Goal: Task Accomplishment & Management: Manage account settings

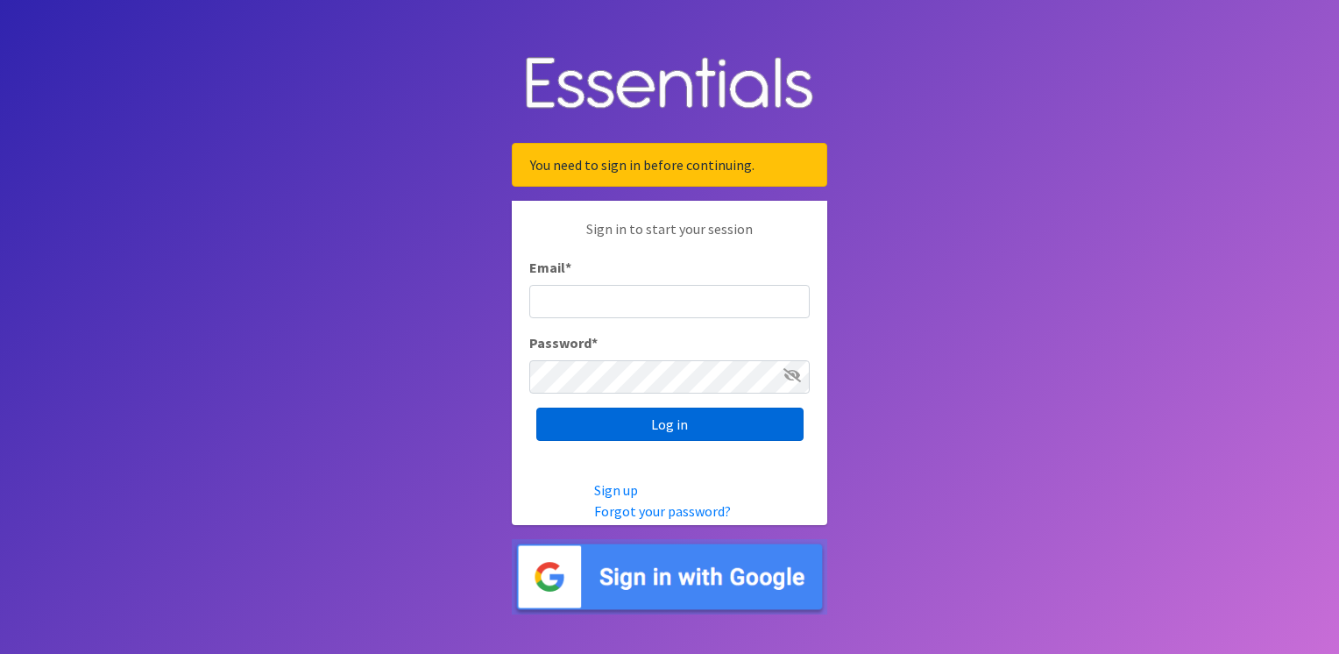
type input "service@periodokc.org"
click at [685, 419] on input "Log in" at bounding box center [669, 424] width 267 height 33
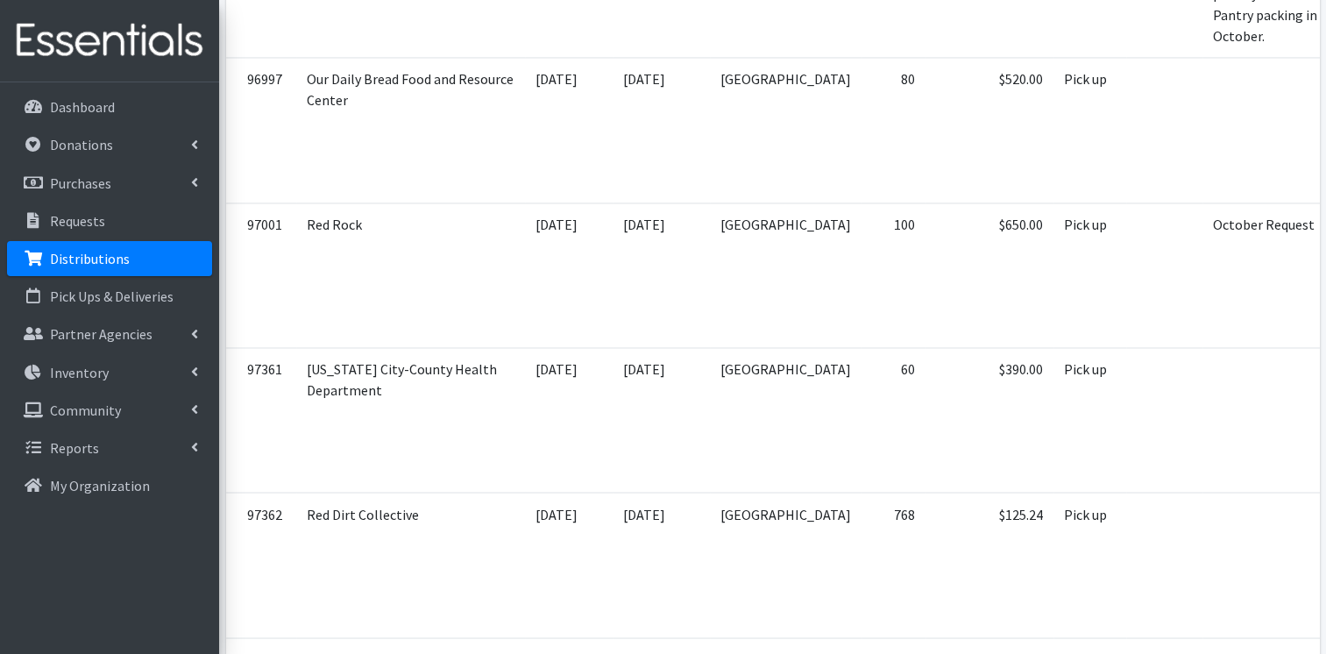
scroll to position [2863, 0]
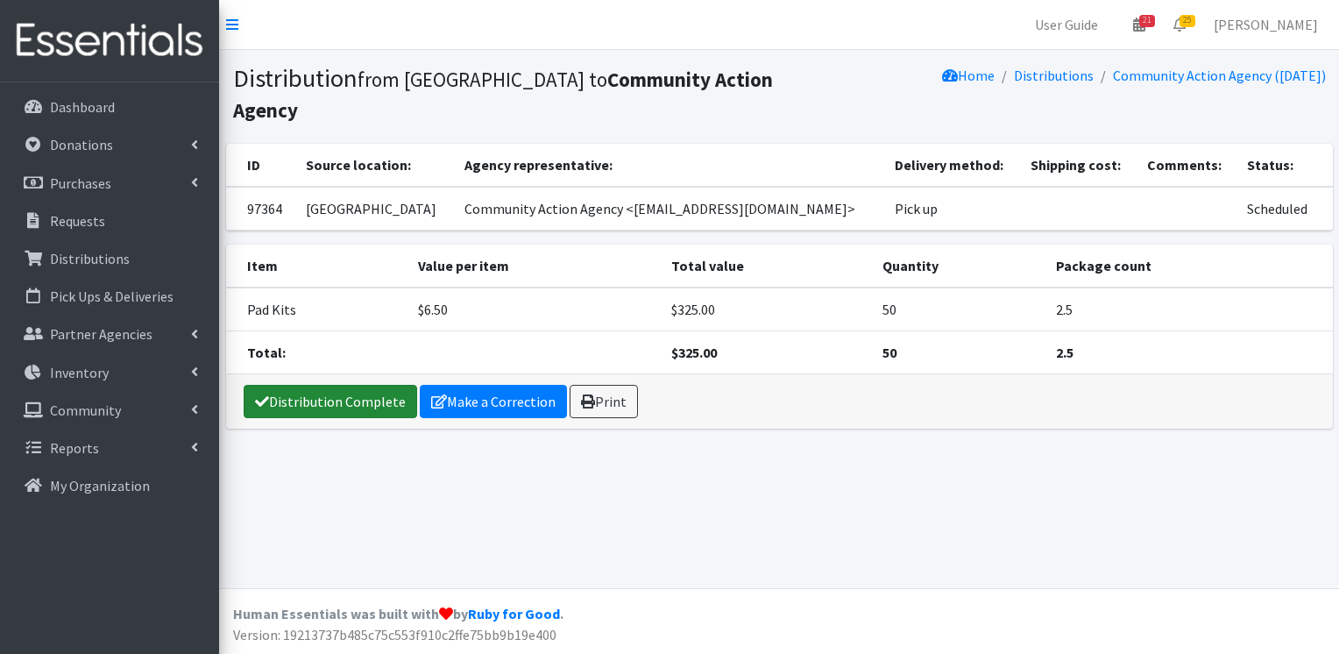
click at [360, 385] on link "Distribution Complete" at bounding box center [331, 401] width 174 height 33
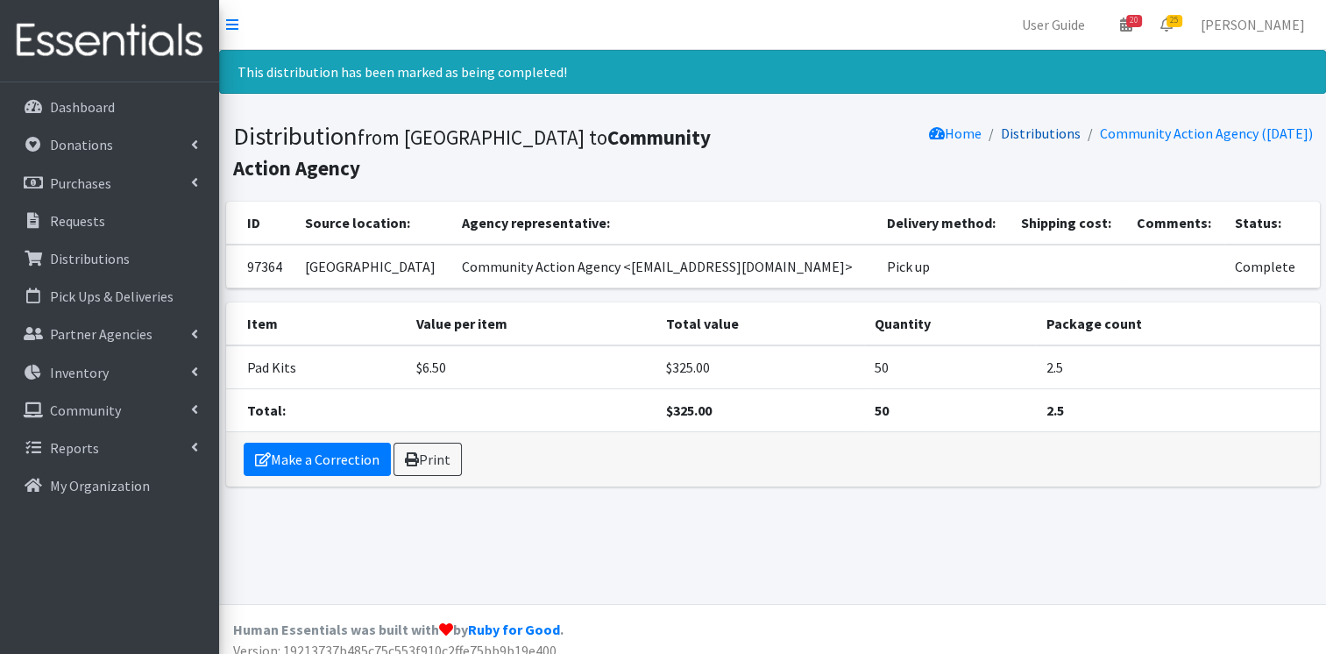
click at [1020, 139] on link "Distributions" at bounding box center [1041, 133] width 80 height 18
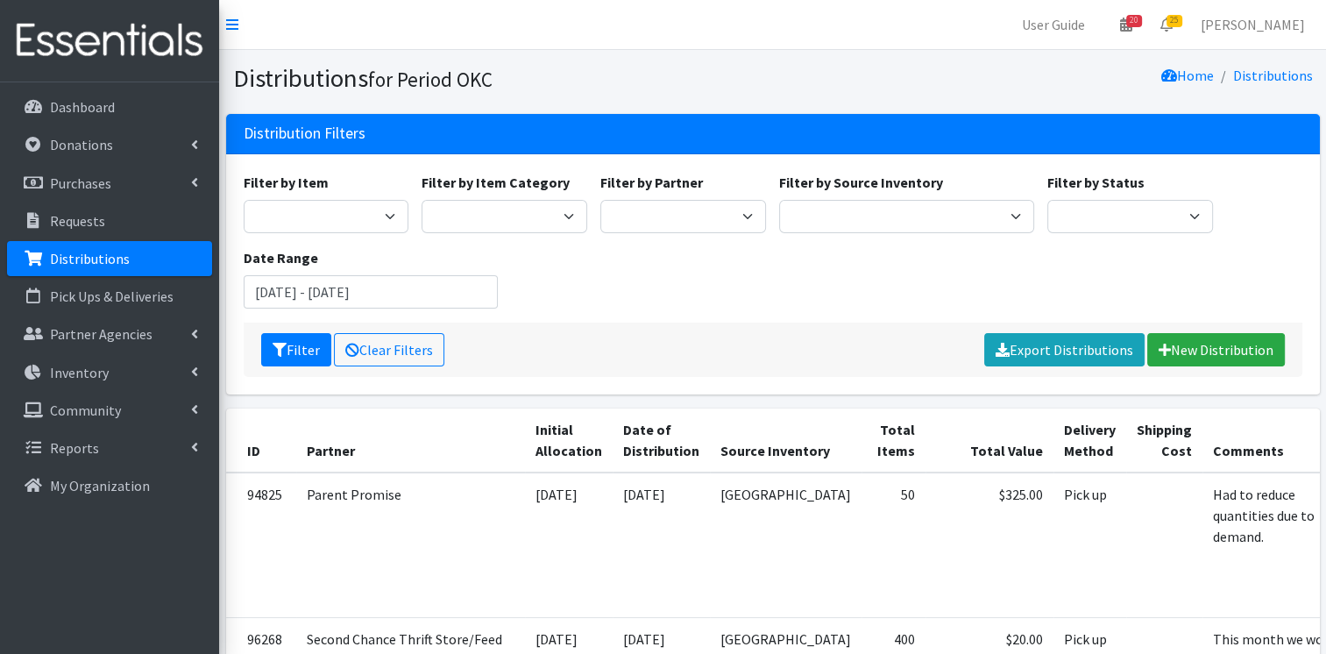
click at [1020, 139] on div "Distribution Filters" at bounding box center [773, 134] width 1094 height 40
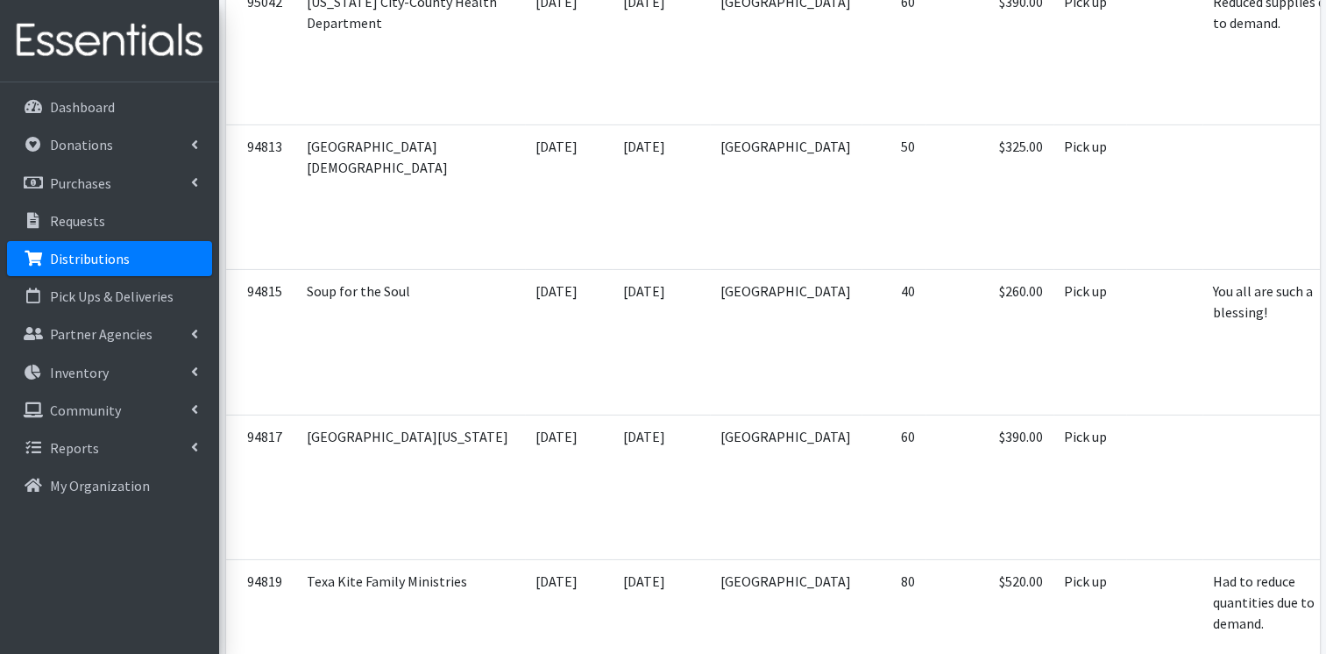
scroll to position [5727, 0]
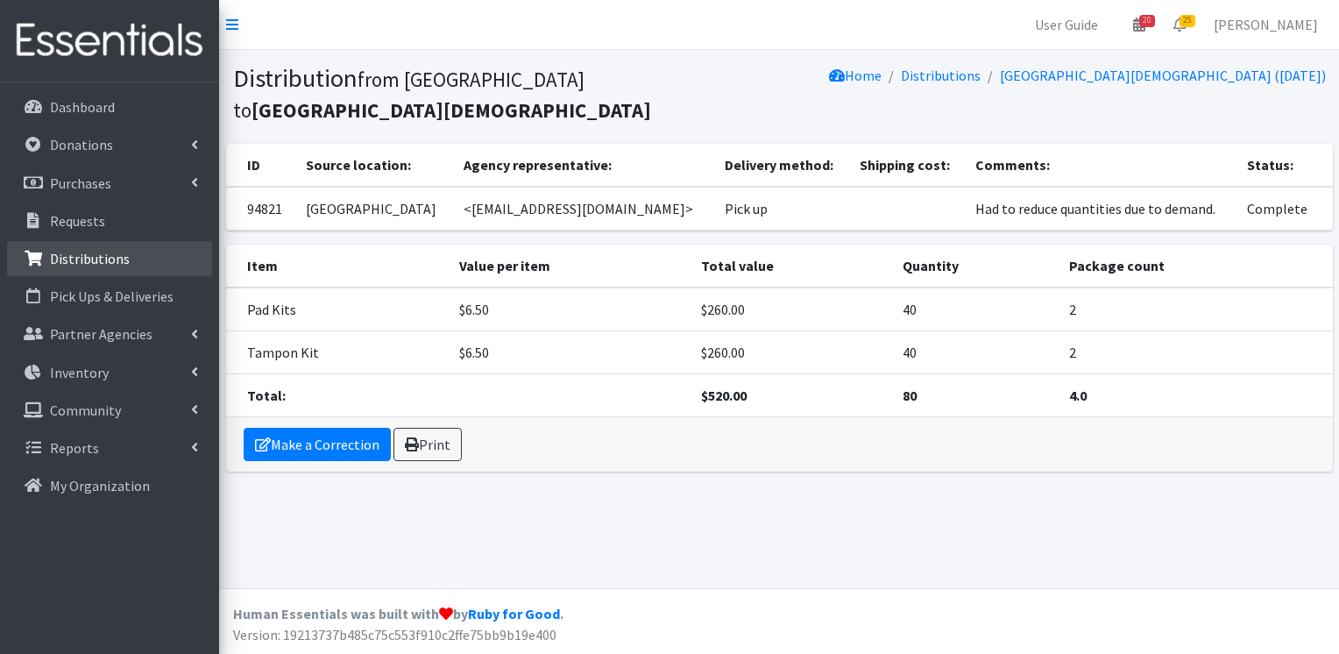
click at [97, 247] on link "Distributions" at bounding box center [109, 258] width 205 height 35
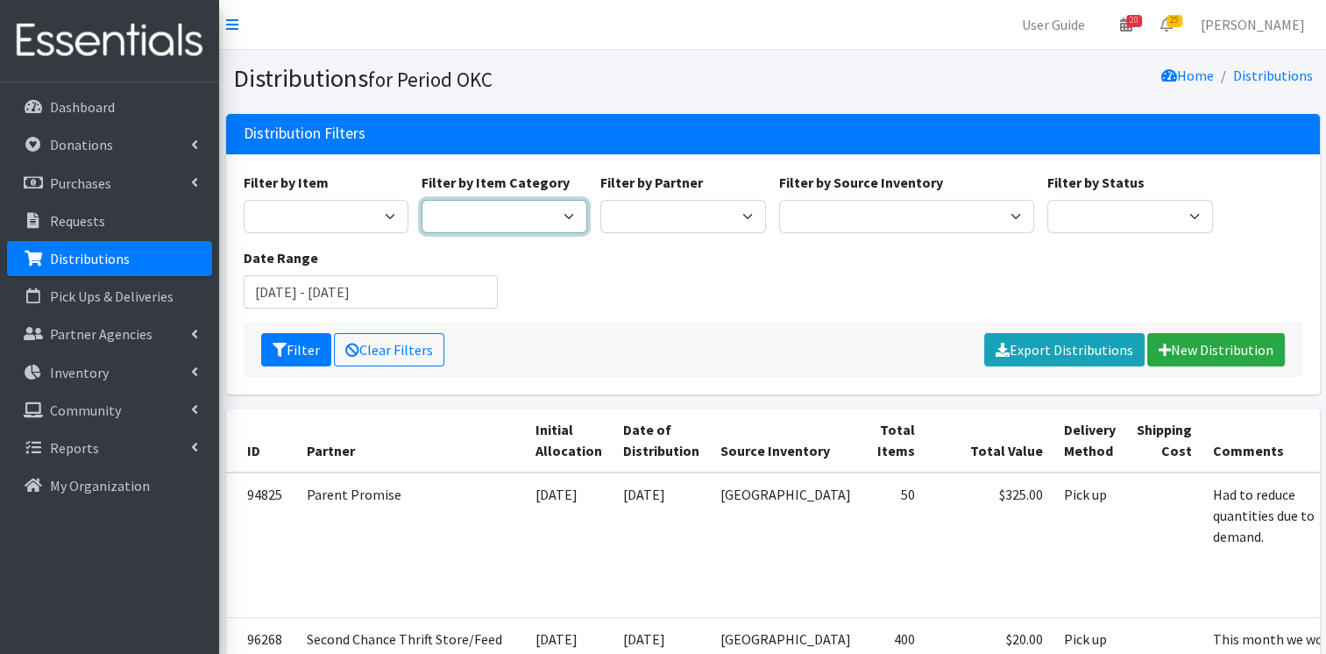
click at [571, 216] on select "Bulk Products bags Pads Tampons boxes Kit Supplies Kits Menstrual Cups Kit Items" at bounding box center [505, 216] width 166 height 33
click at [363, 216] on select "Adult Incontinence Pads Applicator Tampons Bag Stickers Cloth Pads Cup 2 pack L…" at bounding box center [327, 216] width 166 height 33
click at [1062, 214] on select "Scheduled Complete" at bounding box center [1131, 216] width 166 height 33
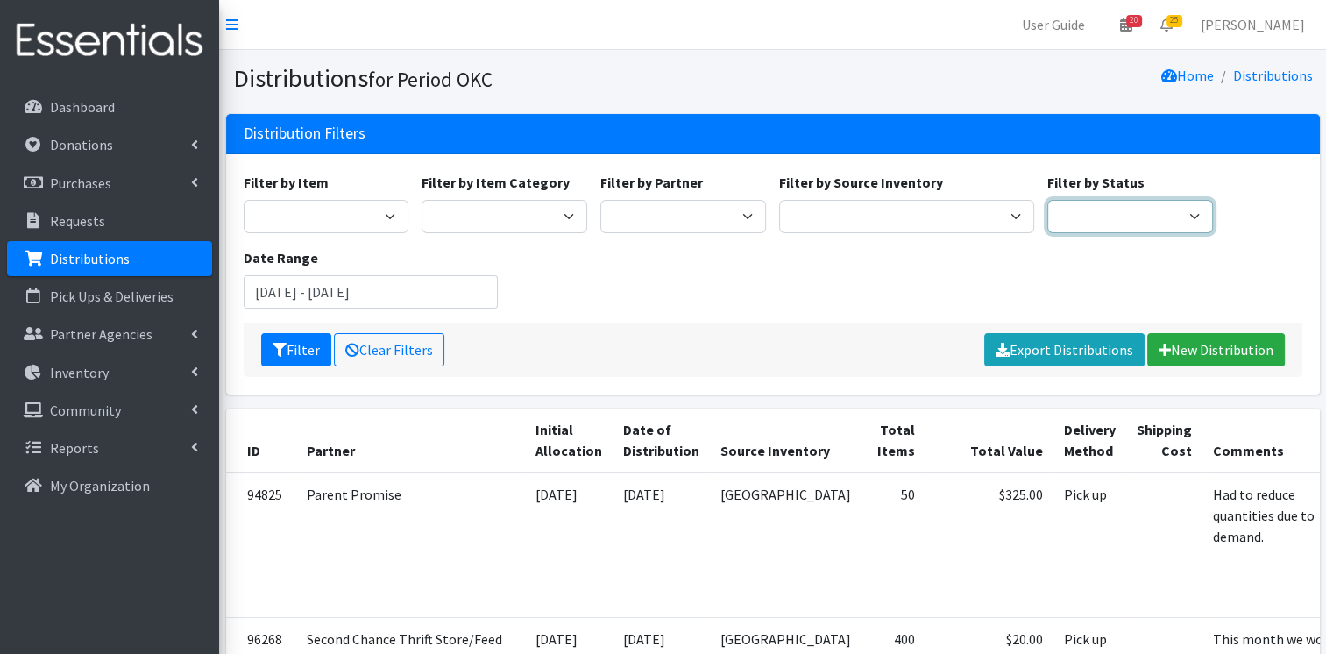
select select "5"
click at [1048, 200] on select "Scheduled Complete" at bounding box center [1131, 216] width 166 height 33
click at [314, 350] on button "Filter" at bounding box center [296, 349] width 70 height 33
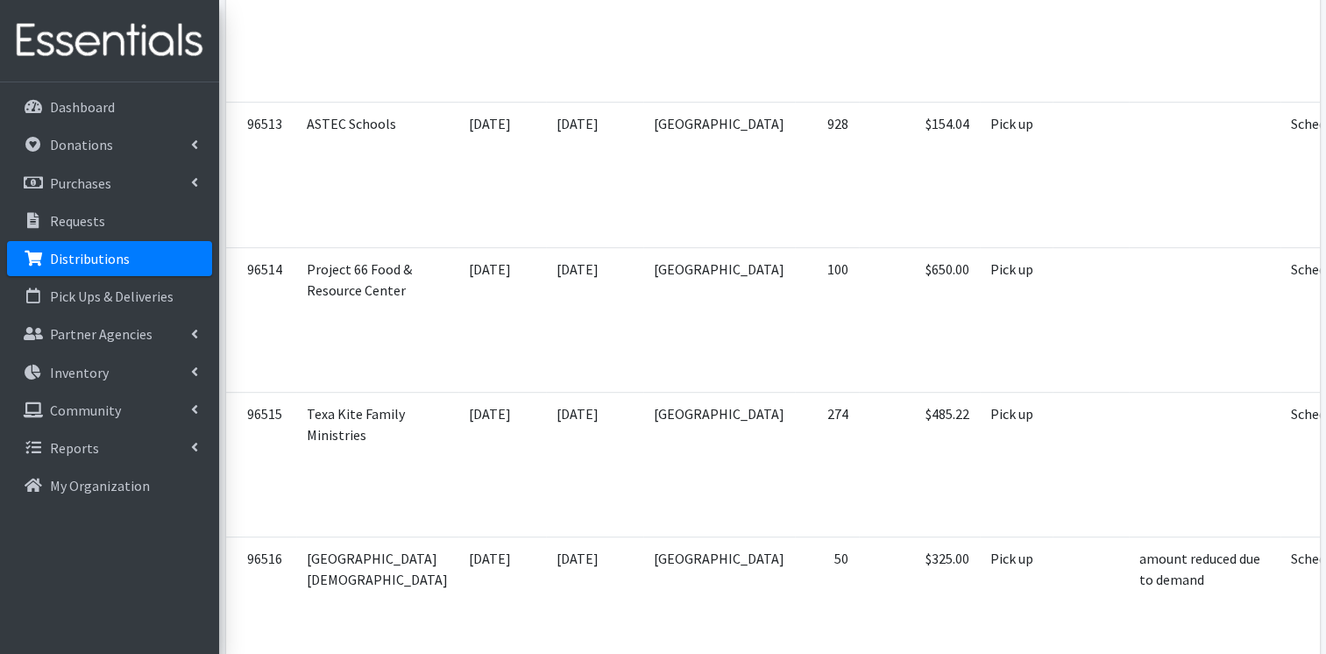
scroll to position [828, 0]
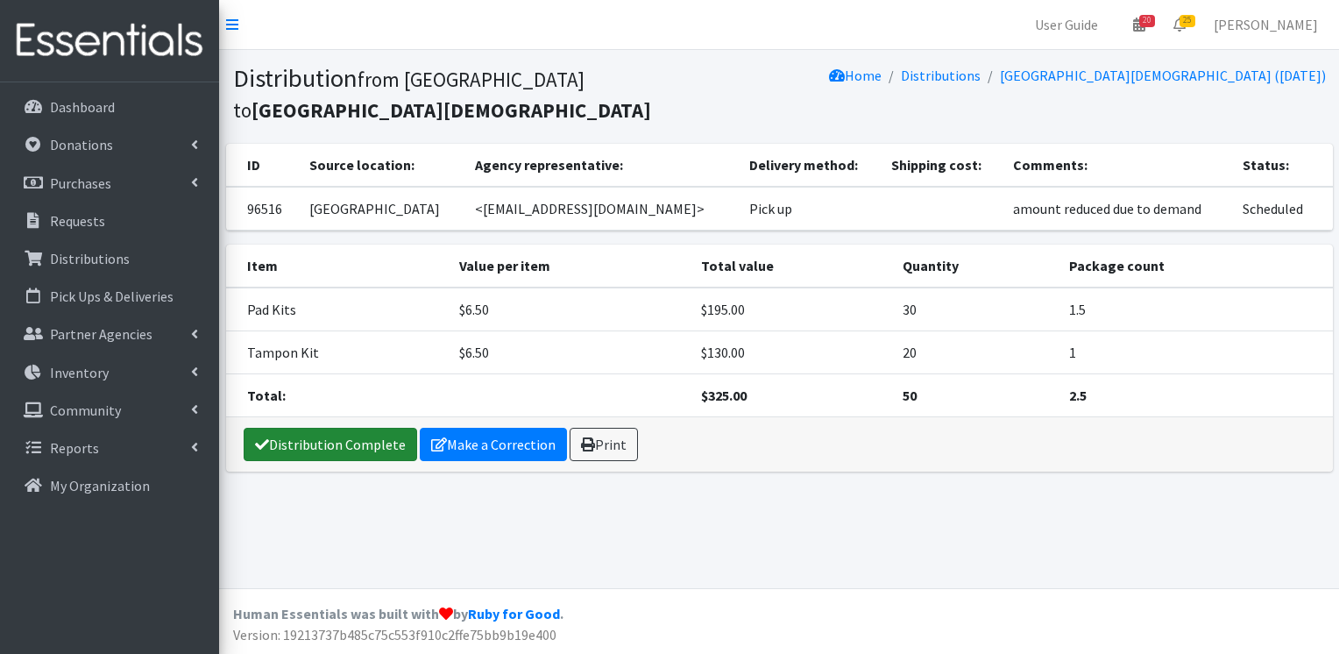
click at [387, 439] on link "Distribution Complete" at bounding box center [331, 444] width 174 height 33
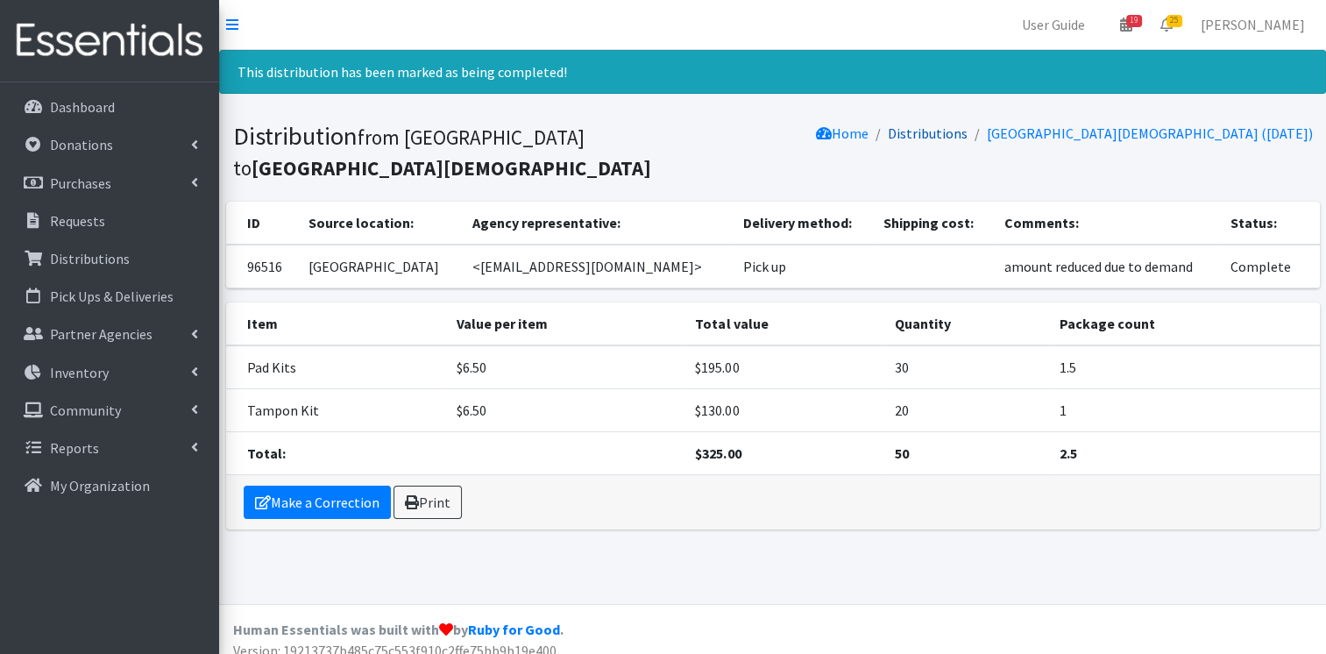
click at [966, 135] on link "Distributions" at bounding box center [928, 133] width 80 height 18
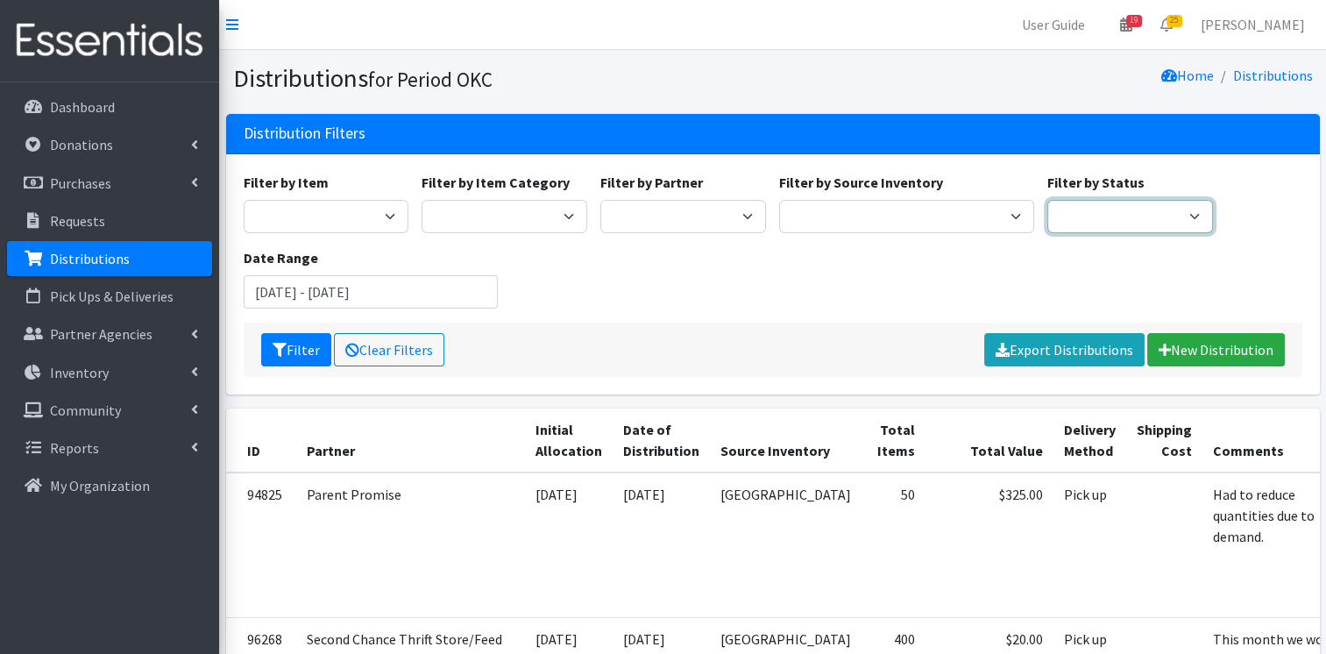
click at [1082, 223] on select "Scheduled Complete" at bounding box center [1131, 216] width 166 height 33
select select "5"
click at [1048, 200] on select "Scheduled Complete" at bounding box center [1131, 216] width 166 height 33
click at [286, 350] on button "Filter" at bounding box center [296, 349] width 70 height 33
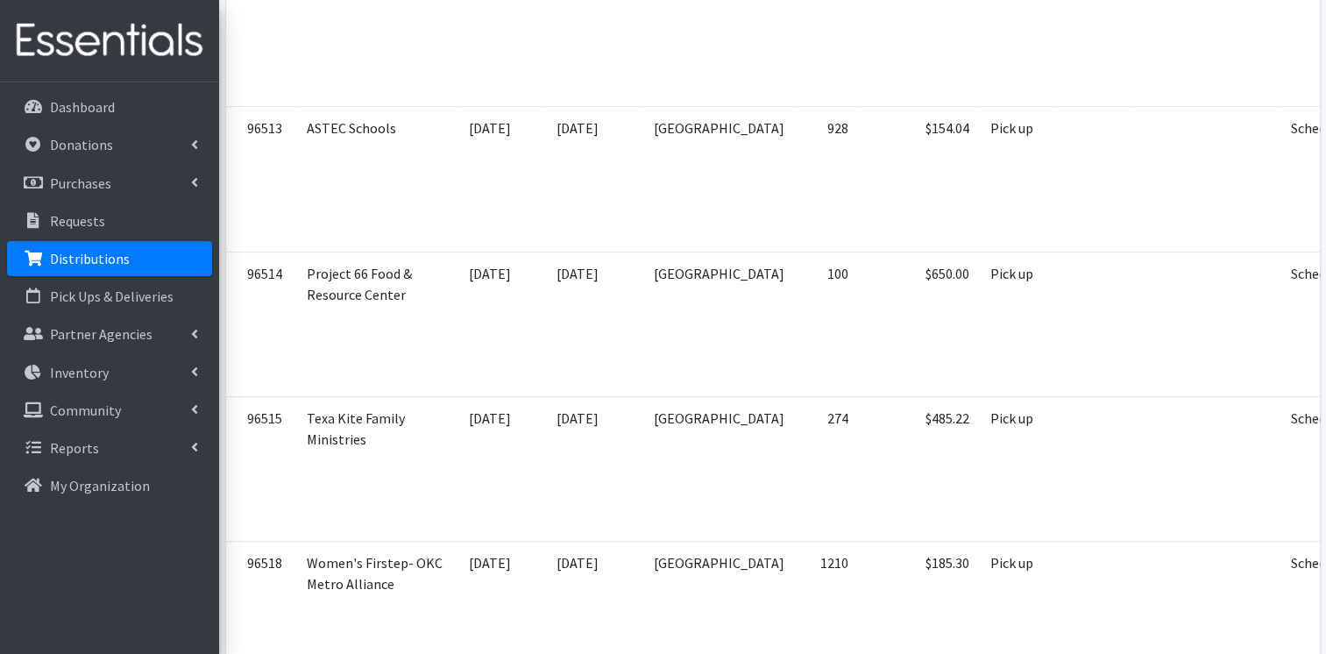
scroll to position [824, 0]
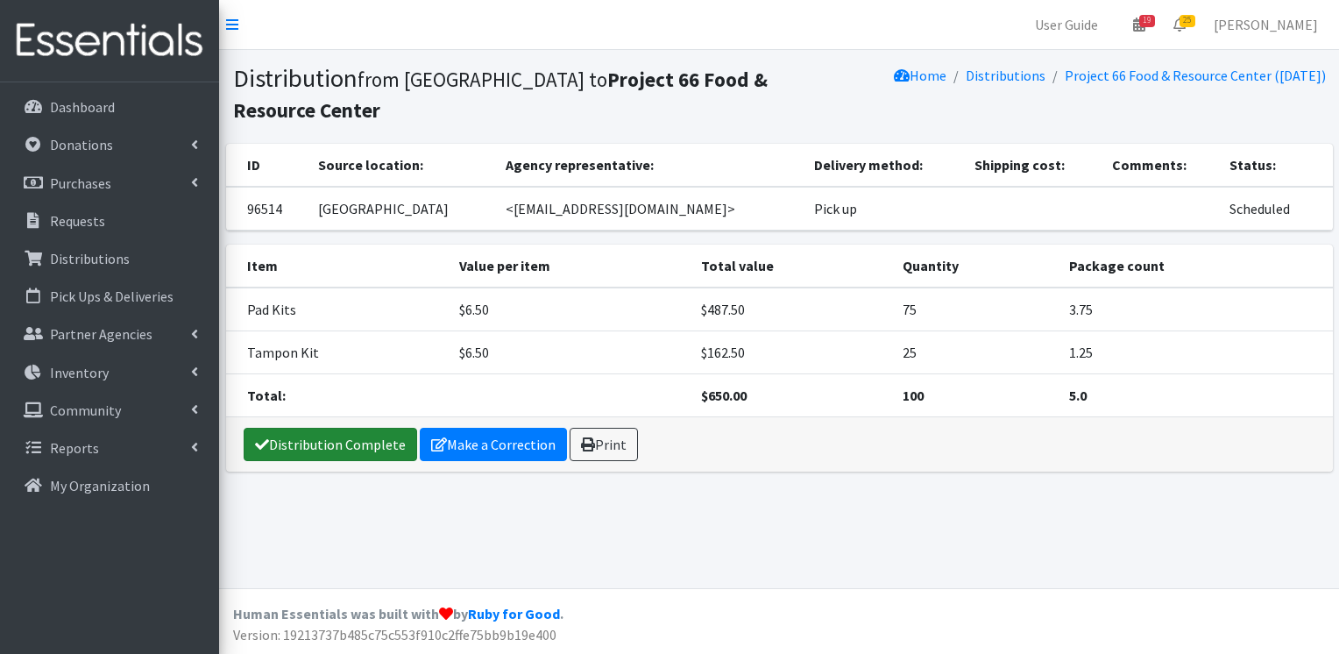
click at [358, 451] on link "Distribution Complete" at bounding box center [331, 444] width 174 height 33
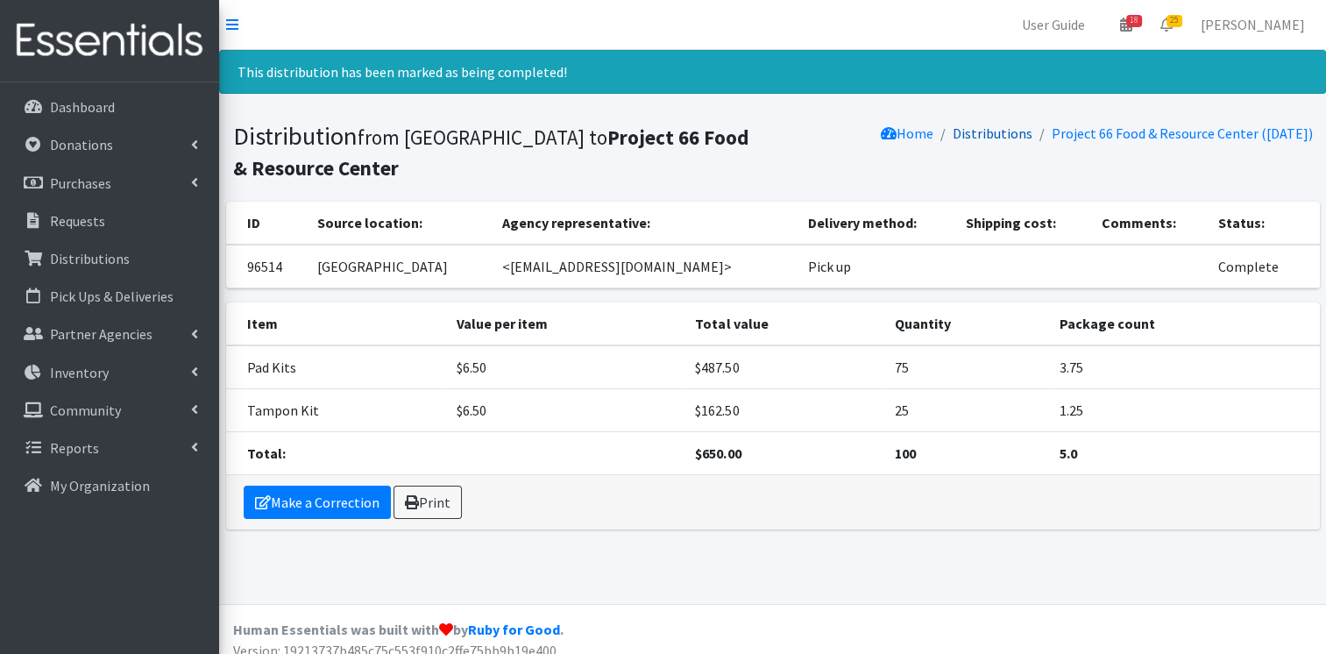
click at [968, 133] on link "Distributions" at bounding box center [993, 133] width 80 height 18
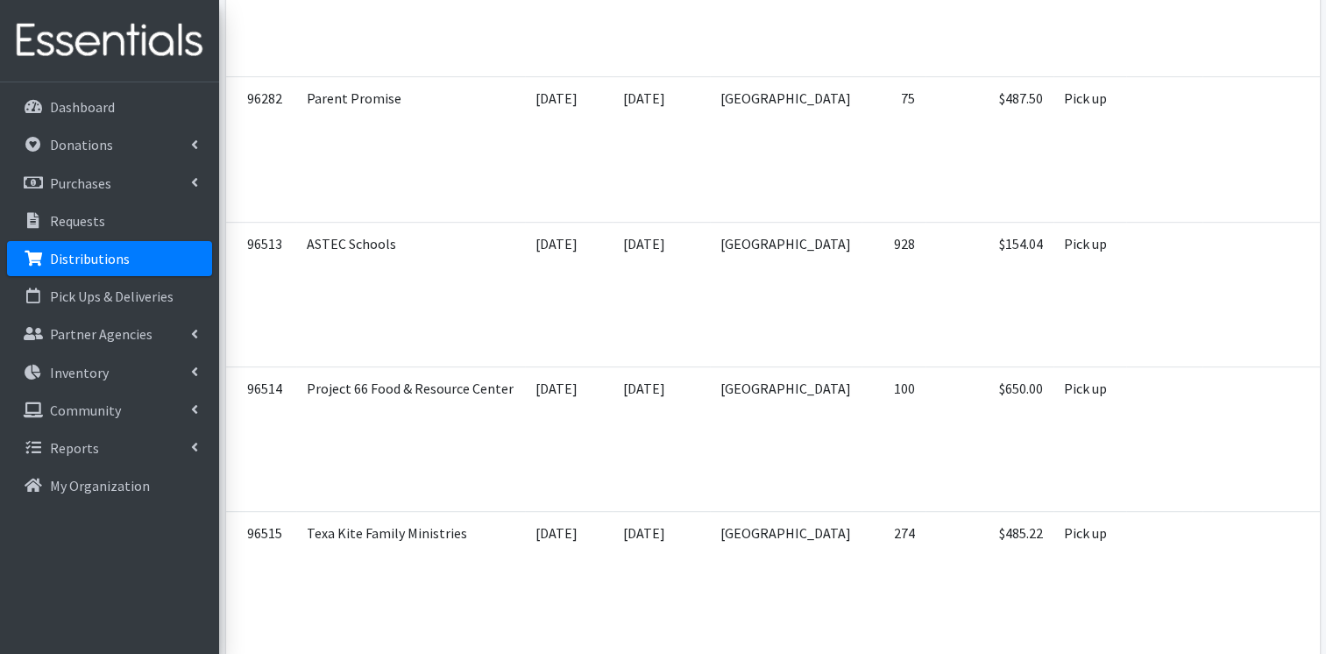
scroll to position [964, 0]
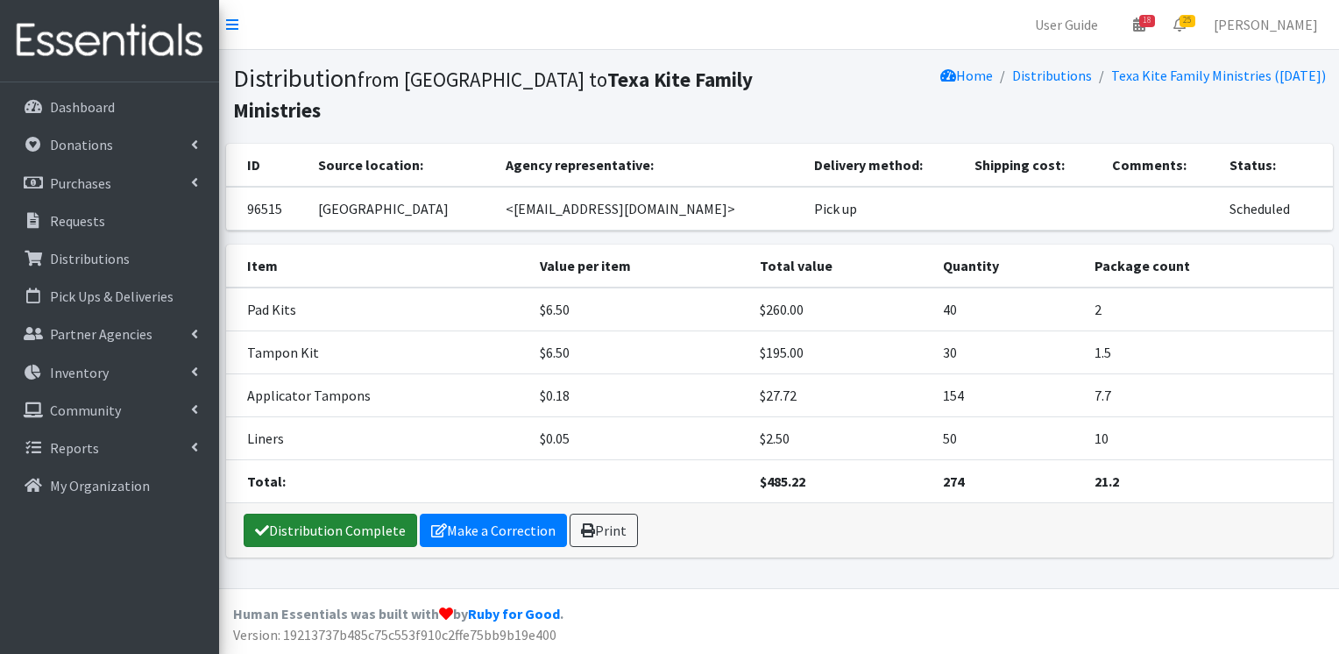
click at [369, 514] on link "Distribution Complete" at bounding box center [331, 530] width 174 height 33
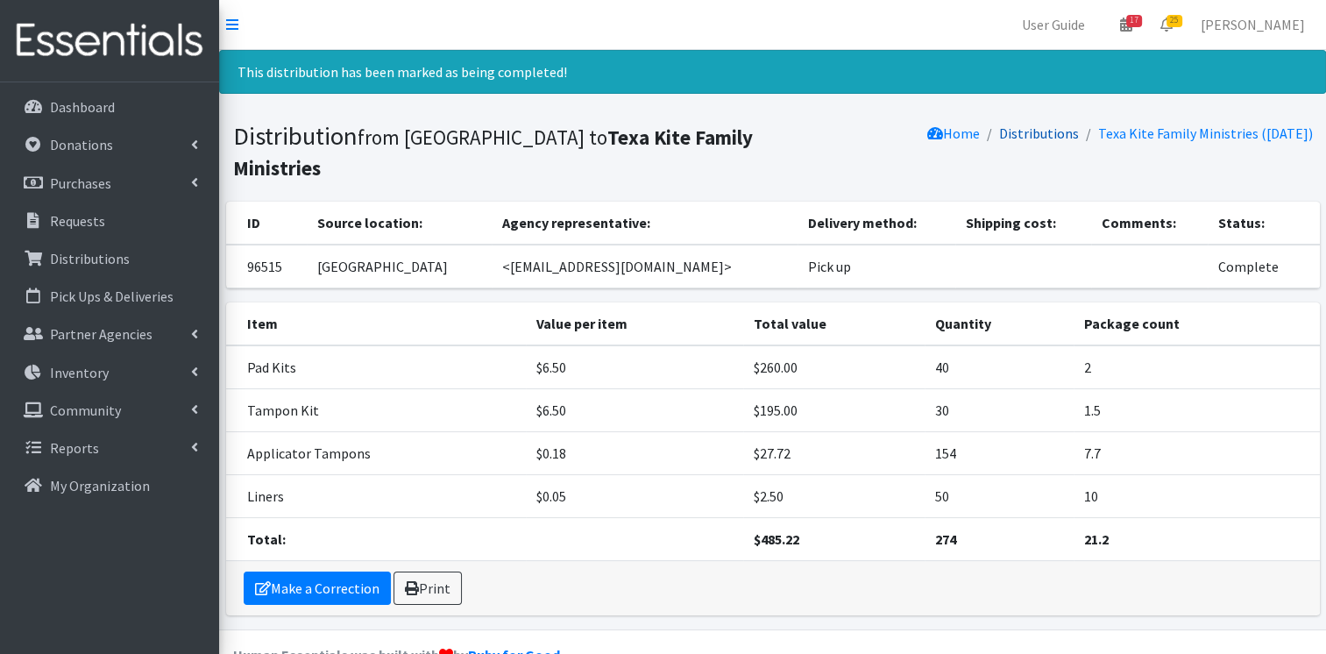
click at [1028, 131] on link "Distributions" at bounding box center [1039, 133] width 80 height 18
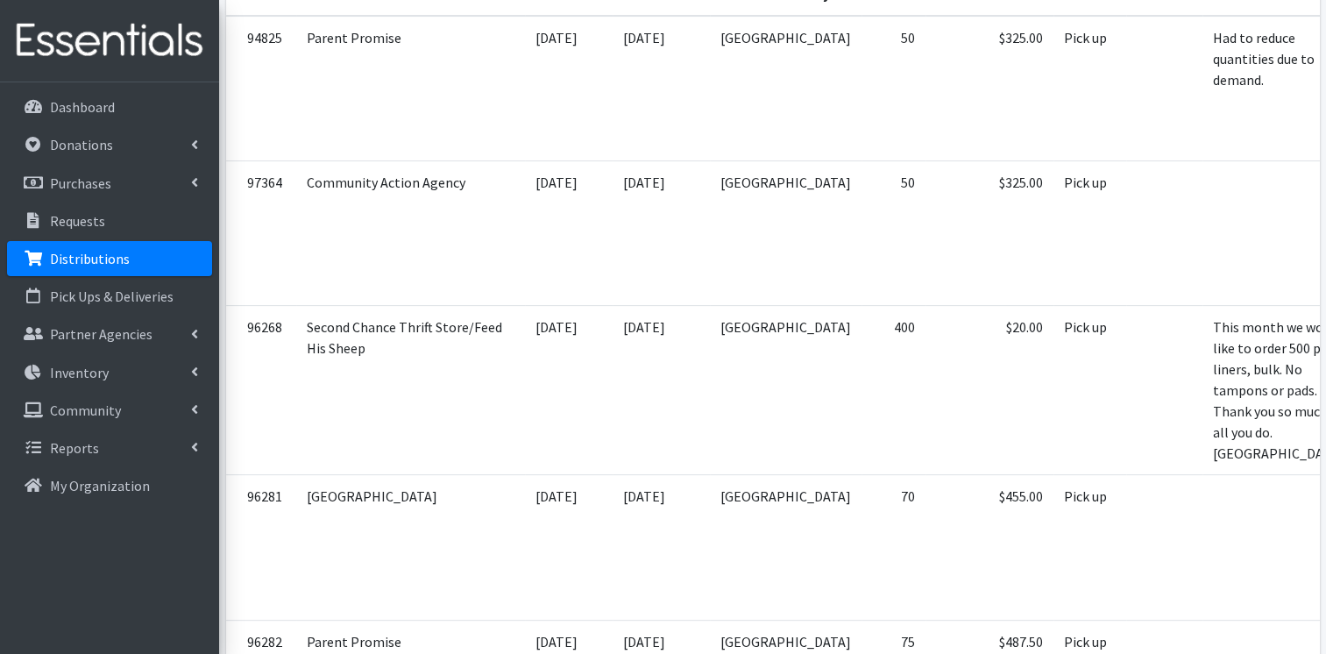
scroll to position [452, 0]
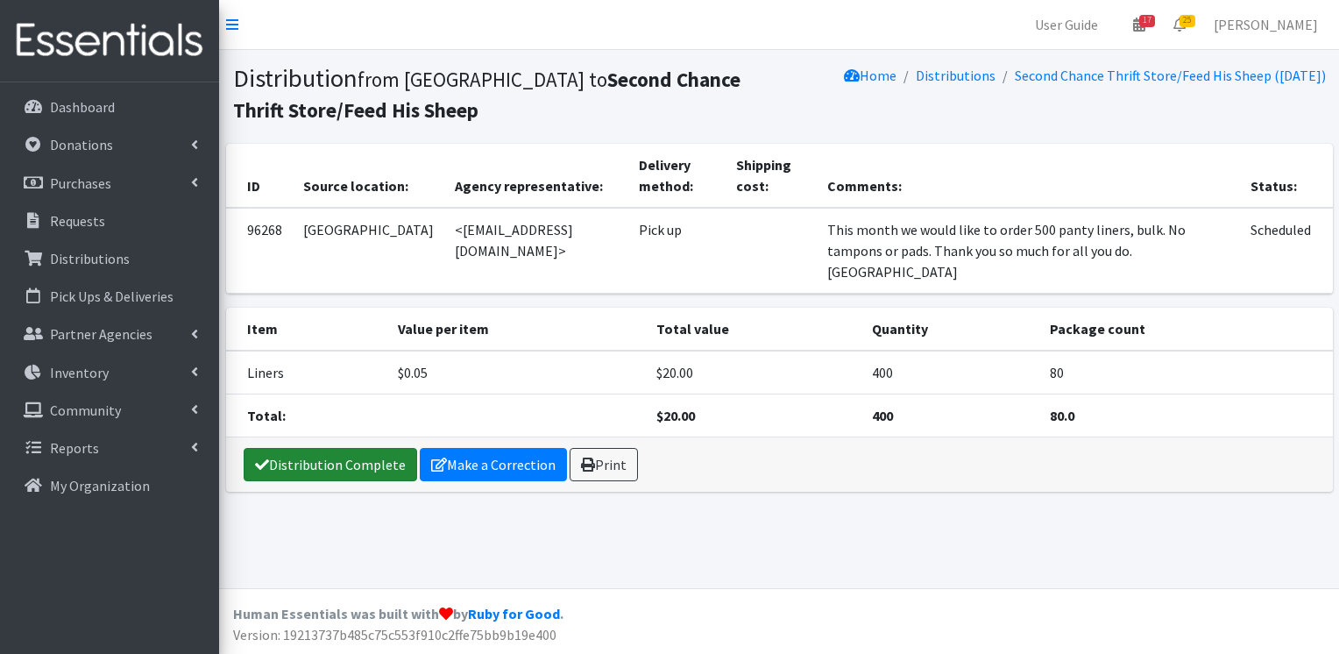
click at [391, 448] on link "Distribution Complete" at bounding box center [331, 464] width 174 height 33
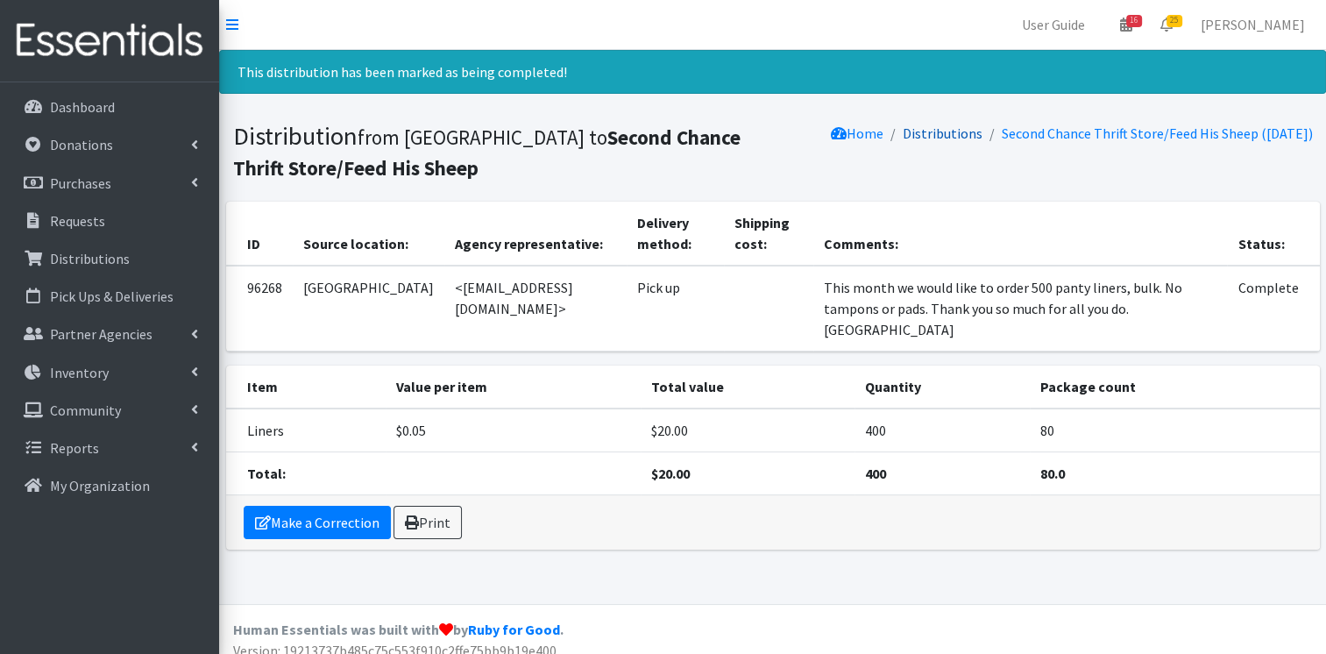
click at [936, 134] on link "Distributions" at bounding box center [943, 133] width 80 height 18
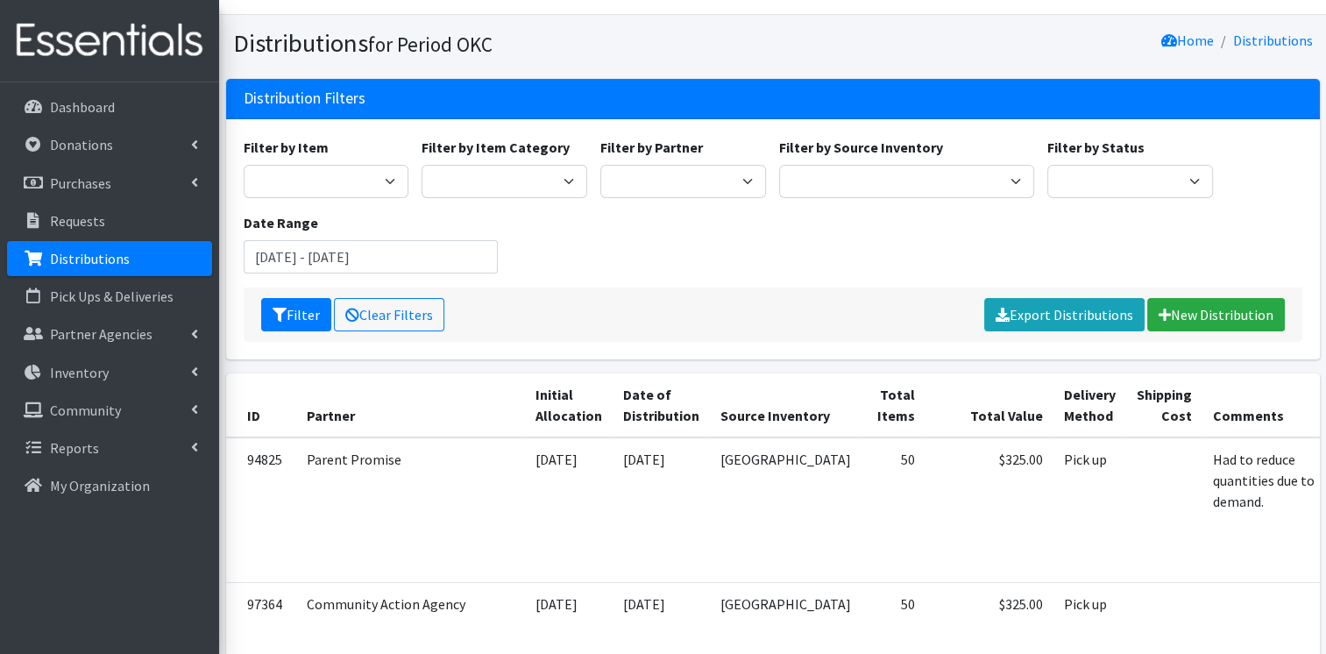
scroll to position [70, 0]
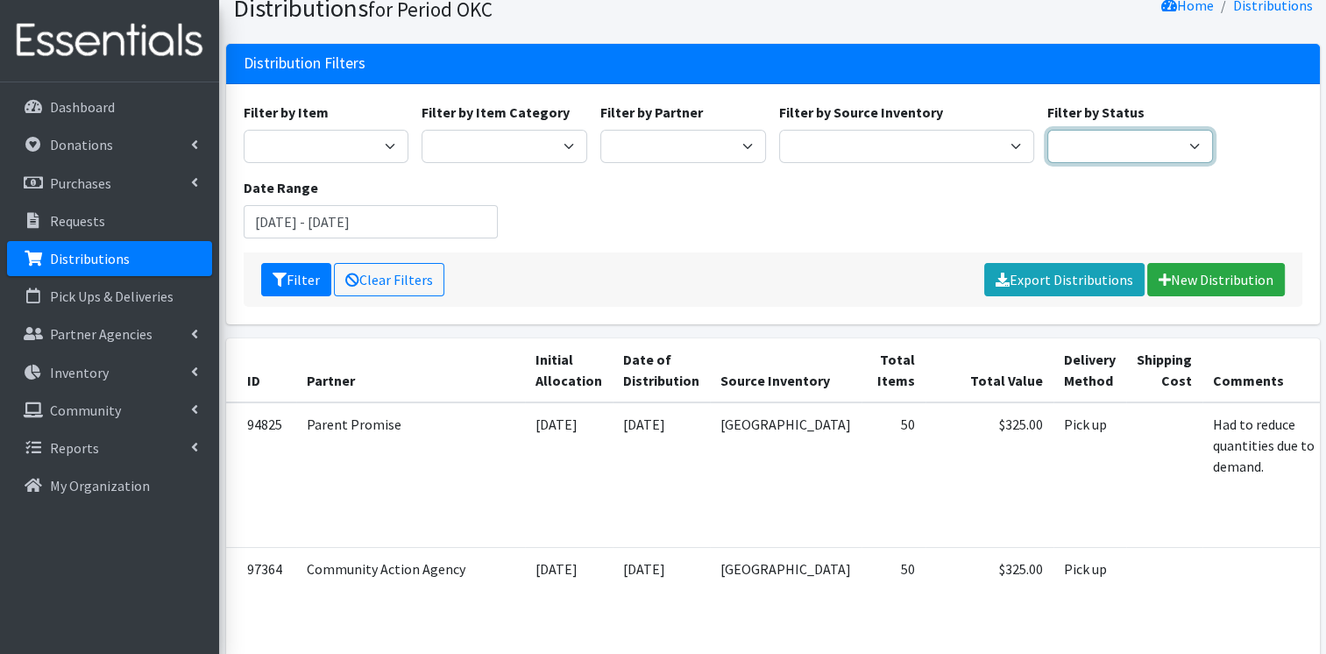
click at [1105, 148] on select "Scheduled Complete" at bounding box center [1131, 146] width 166 height 33
select select "5"
click at [1048, 130] on select "Scheduled Complete" at bounding box center [1131, 146] width 166 height 33
click at [1017, 231] on div "Filter by Item Adult Incontinence Pads Applicator Tampons Bag Stickers Cloth Pa…" at bounding box center [773, 177] width 1072 height 151
click at [304, 275] on button "Filter" at bounding box center [296, 279] width 70 height 33
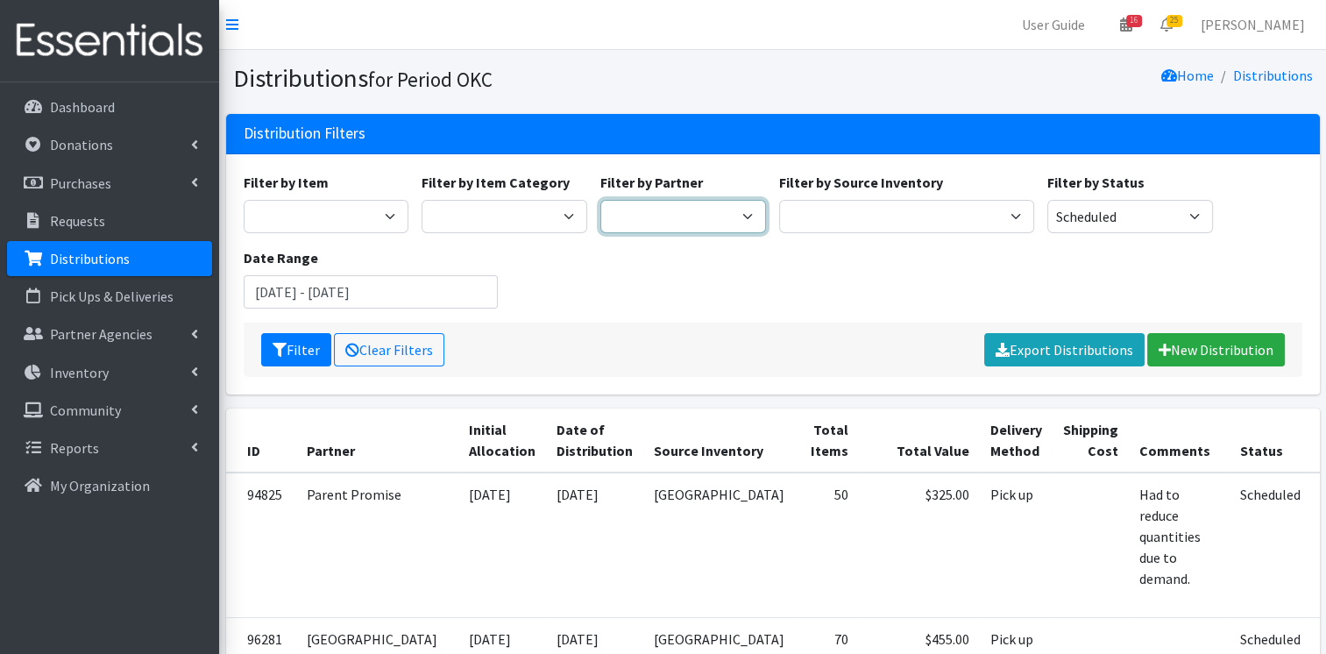
click at [644, 202] on select "ACTNow Health and Wellness Fair ASTEC Schools Bagz of luv Inc Bethesda CannaChu…" at bounding box center [683, 216] width 166 height 33
select select "4919"
click at [600, 200] on select "ACTNow Health and Wellness Fair ASTEC Schools Bagz of luv Inc Bethesda CannaChu…" at bounding box center [683, 216] width 166 height 33
click at [305, 356] on button "Filter" at bounding box center [296, 349] width 70 height 33
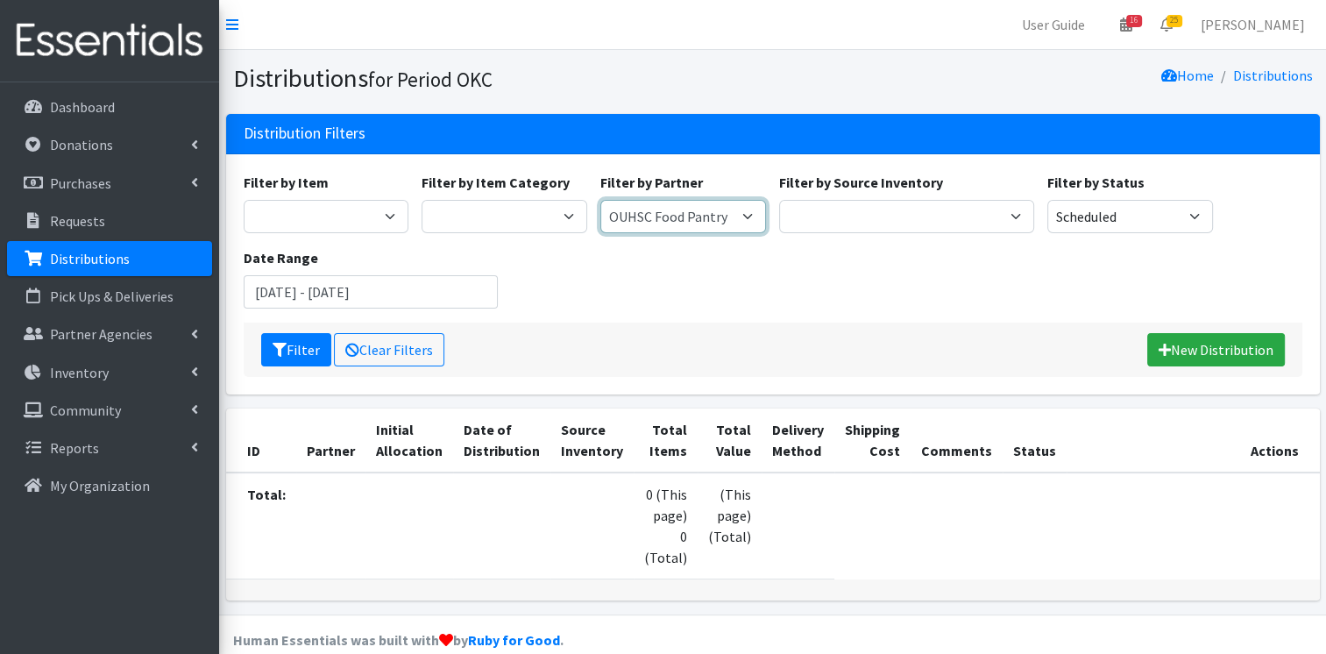
click at [750, 216] on select "ACTNow Health and Wellness Fair ASTEC Schools Bagz of luv Inc Bethesda CannaChu…" at bounding box center [683, 216] width 166 height 33
select select "4802"
click at [600, 200] on select "ACTNow Health and Wellness Fair ASTEC Schools Bagz of luv Inc Bethesda CannaChu…" at bounding box center [683, 216] width 166 height 33
click at [306, 348] on button "Filter" at bounding box center [296, 349] width 70 height 33
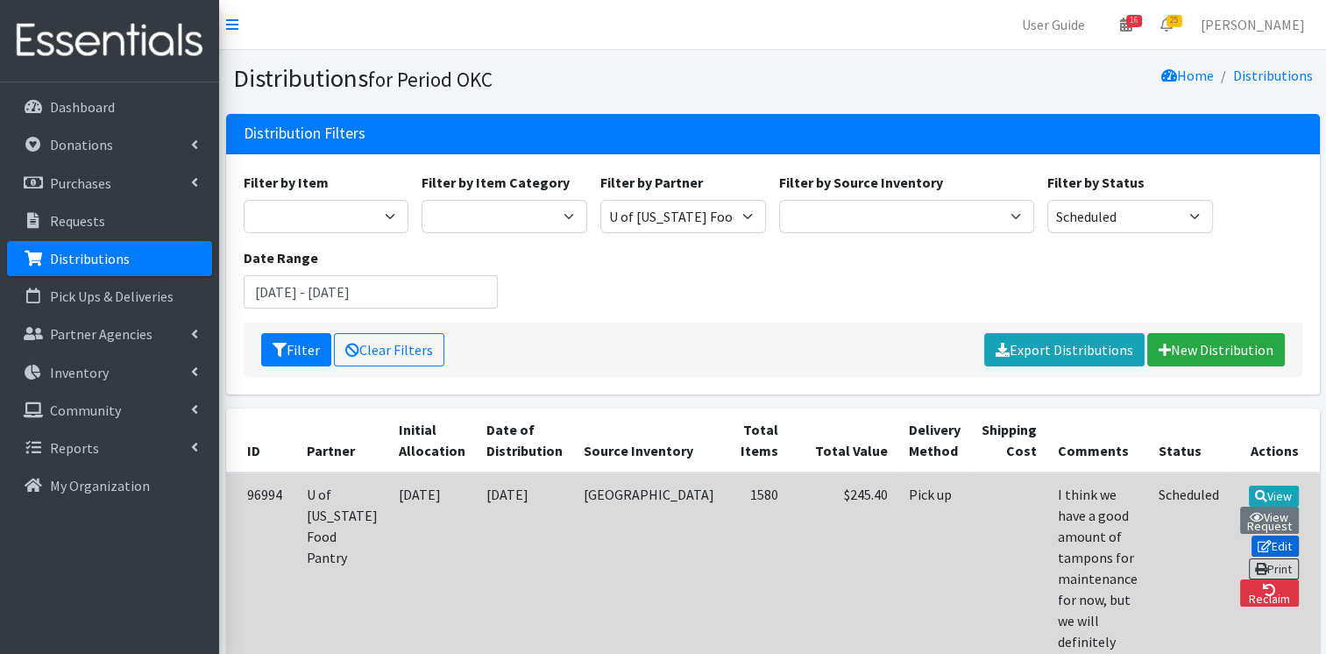
click at [1252, 536] on link "Edit" at bounding box center [1275, 546] width 47 height 21
click at [1249, 492] on link "View" at bounding box center [1274, 496] width 50 height 21
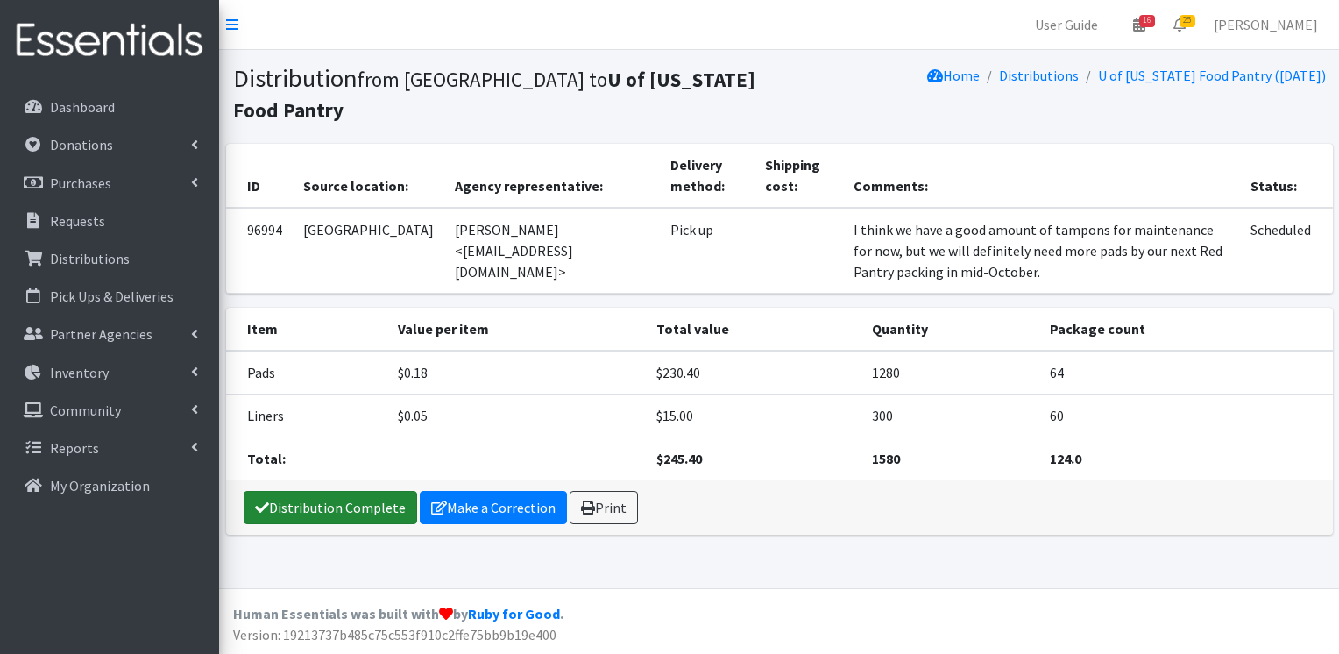
click at [371, 491] on link "Distribution Complete" at bounding box center [331, 507] width 174 height 33
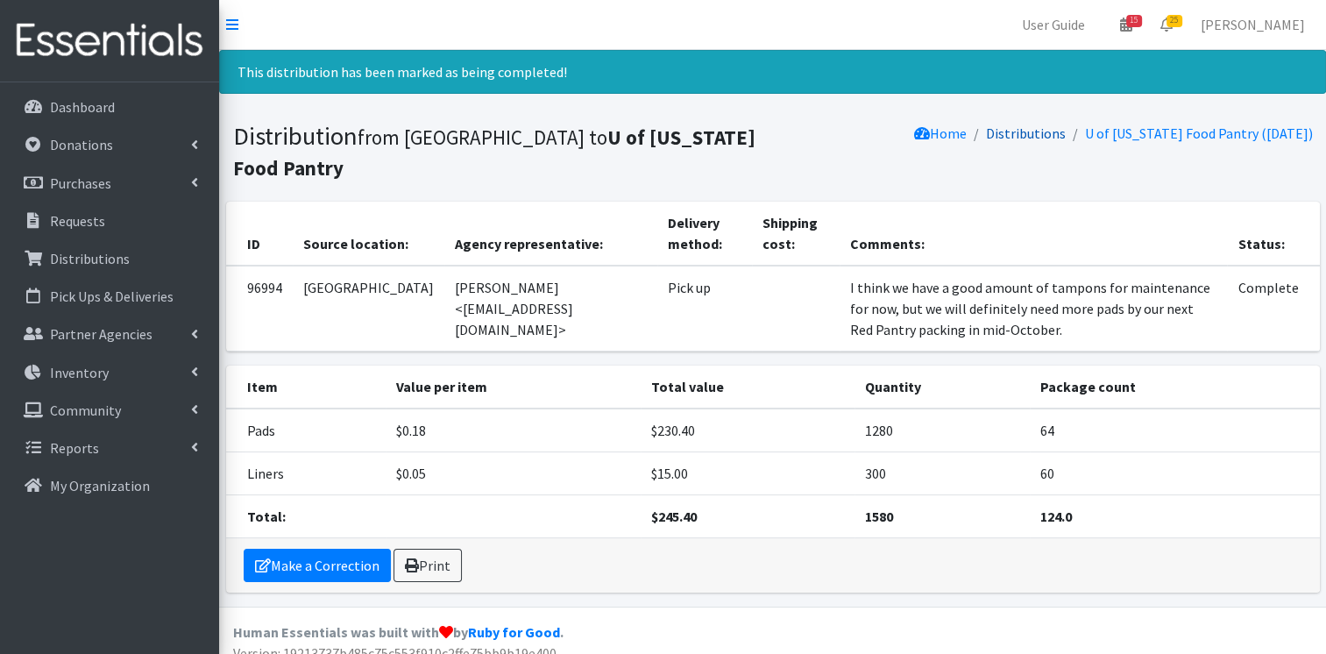
click at [1000, 135] on link "Distributions" at bounding box center [1026, 133] width 80 height 18
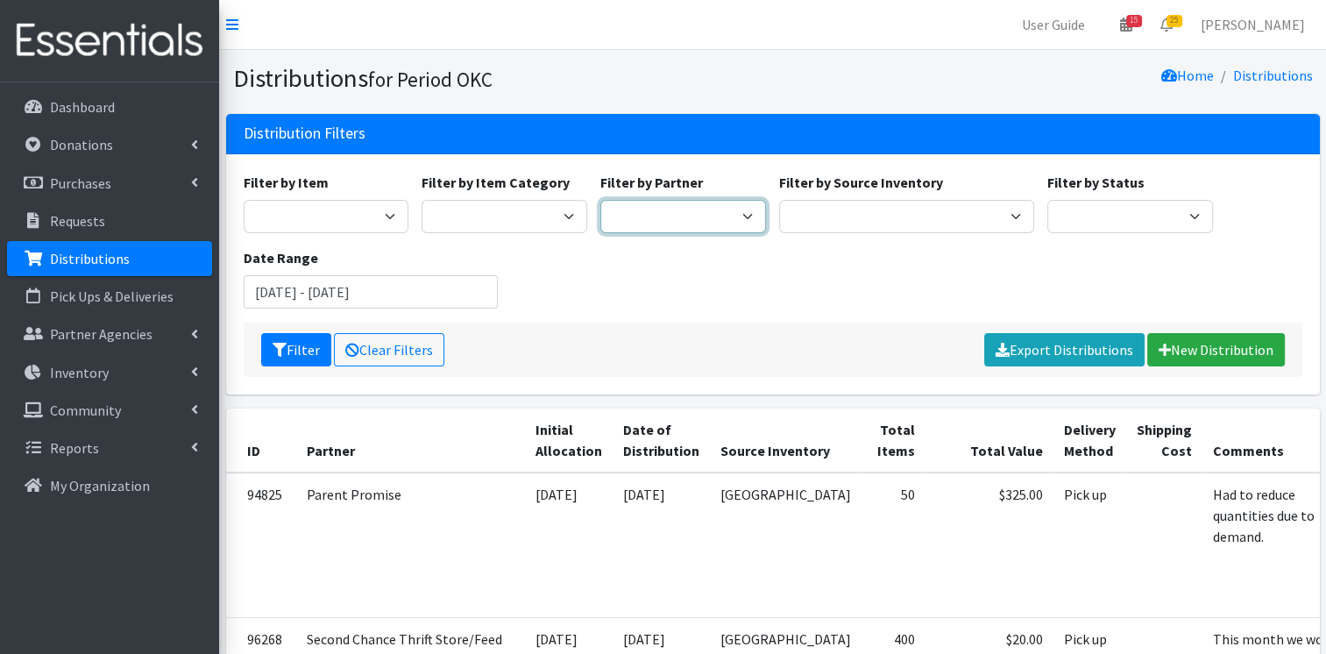
click at [747, 222] on select "ACTNow Health and Wellness Fair ASTEC Schools Bagz of luv Inc Bethesda CannaChu…" at bounding box center [683, 216] width 166 height 33
select select "5142"
click at [600, 200] on select "ACTNow Health and Wellness Fair ASTEC Schools Bagz of luv Inc Bethesda CannaChu…" at bounding box center [683, 216] width 166 height 33
click at [284, 362] on button "Filter" at bounding box center [296, 349] width 70 height 33
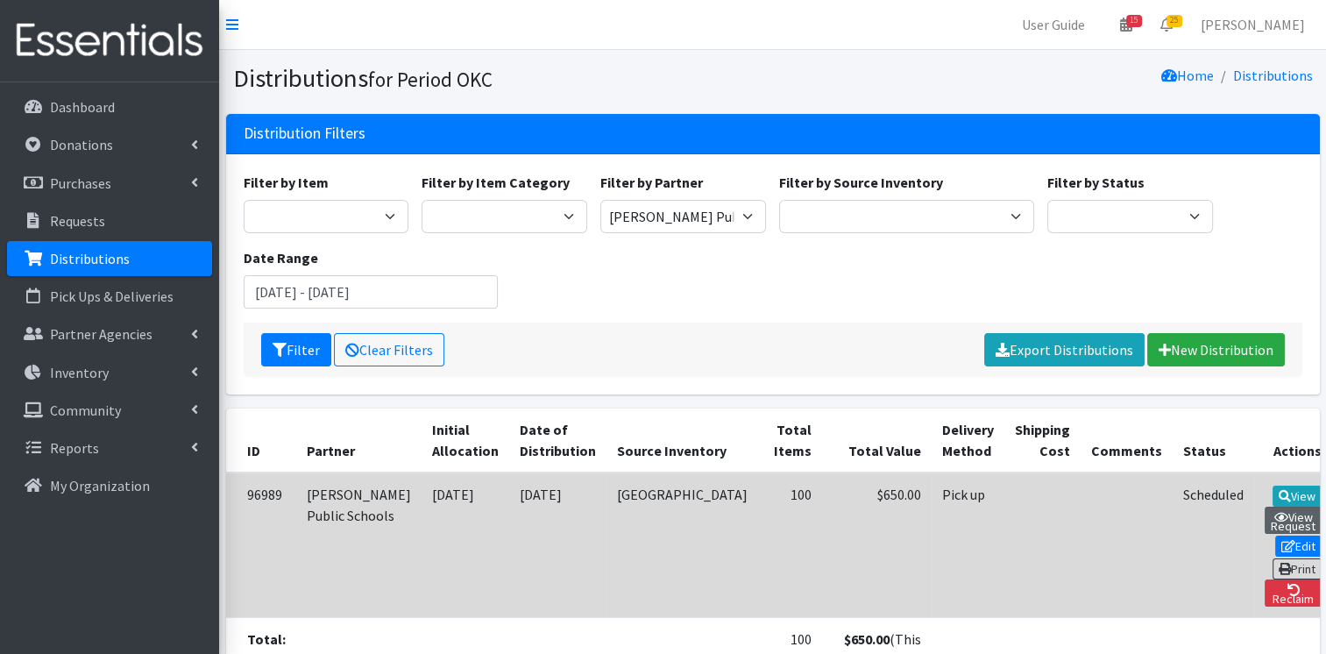
click at [1265, 507] on link "View Request" at bounding box center [1294, 520] width 58 height 27
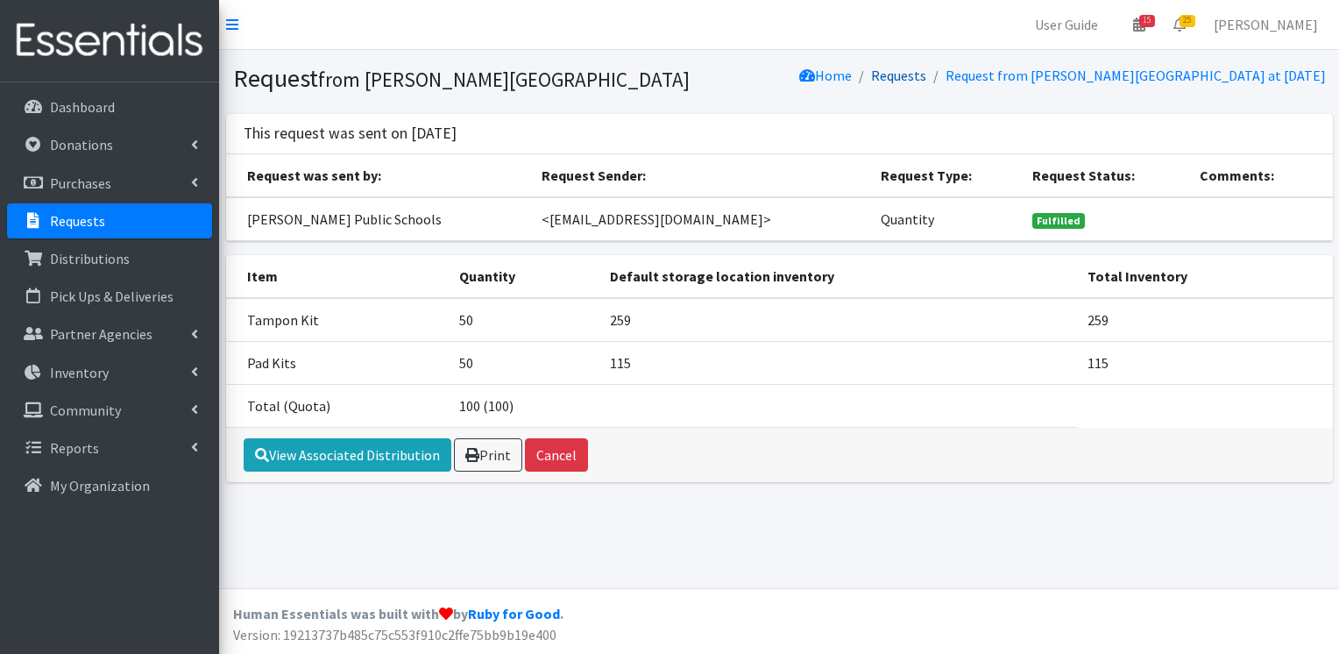
click at [927, 77] on link "Requests" at bounding box center [898, 76] width 55 height 18
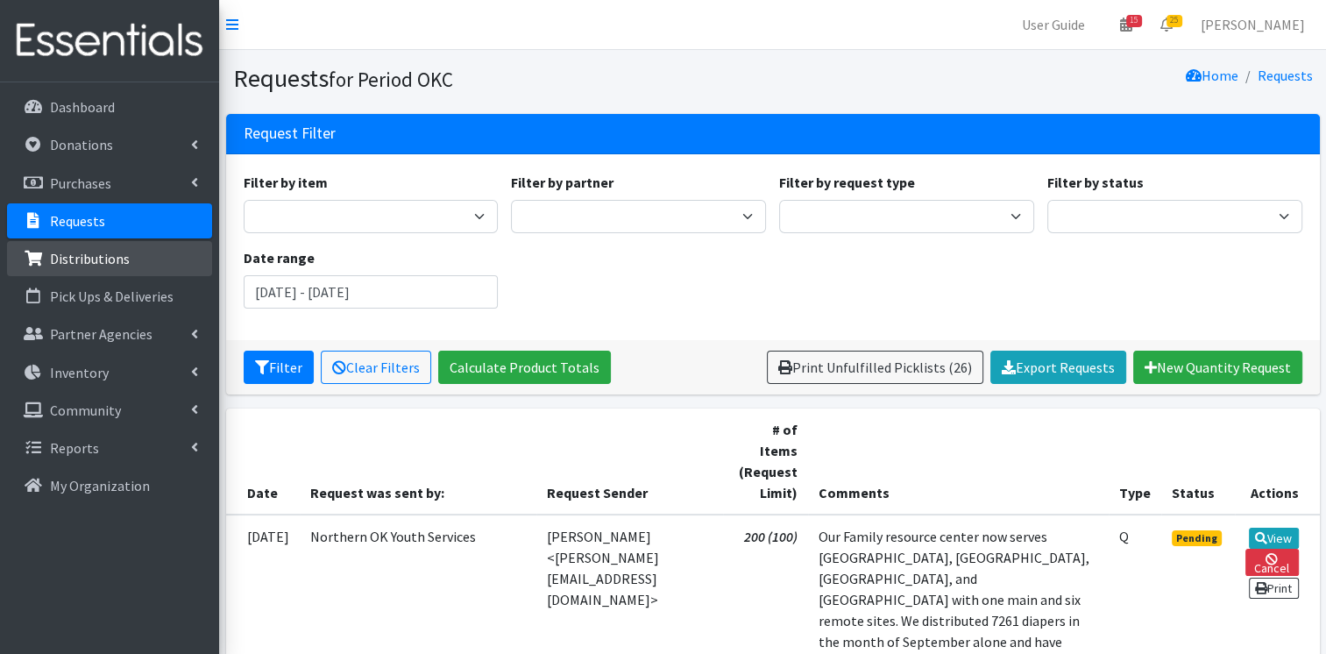
click at [100, 248] on link "Distributions" at bounding box center [109, 258] width 205 height 35
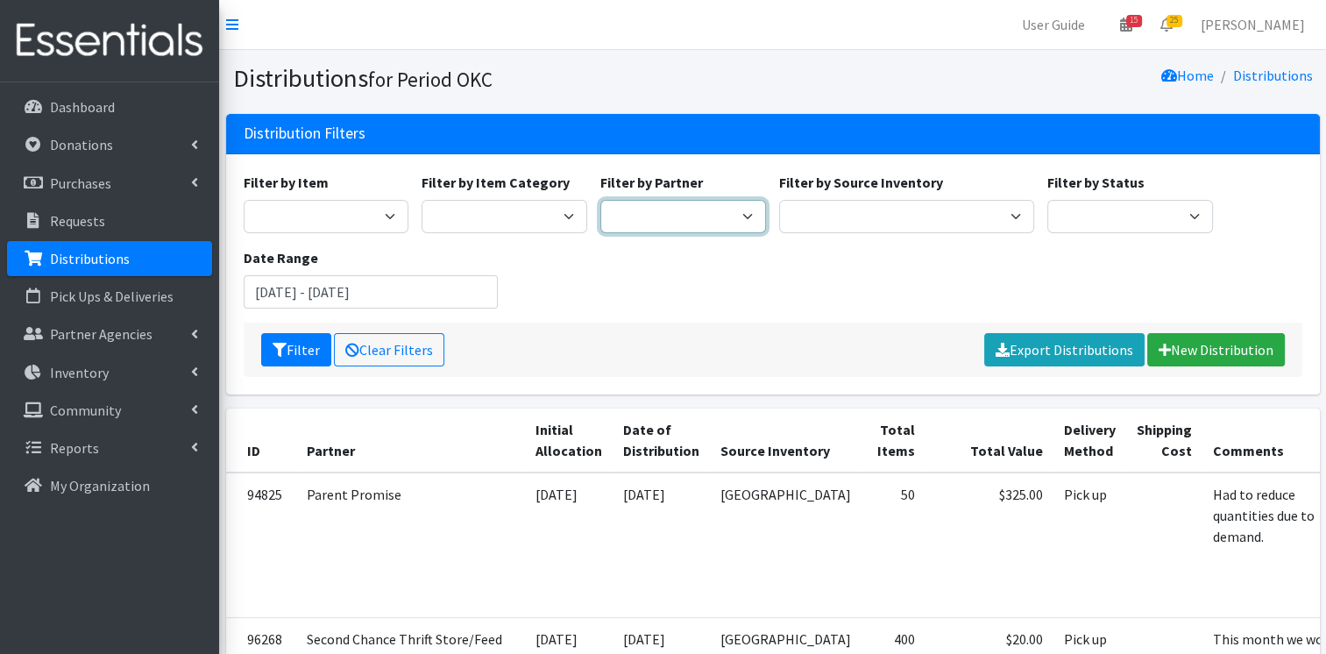
click at [689, 207] on select "ACTNow Health and Wellness Fair ASTEC Schools Bagz of luv Inc Bethesda CannaChu…" at bounding box center [683, 216] width 166 height 33
select select "5142"
click at [600, 200] on select "ACTNow Health and Wellness Fair ASTEC Schools Bagz of luv Inc Bethesda CannaChu…" at bounding box center [683, 216] width 166 height 33
click at [280, 356] on icon "submit" at bounding box center [280, 350] width 14 height 14
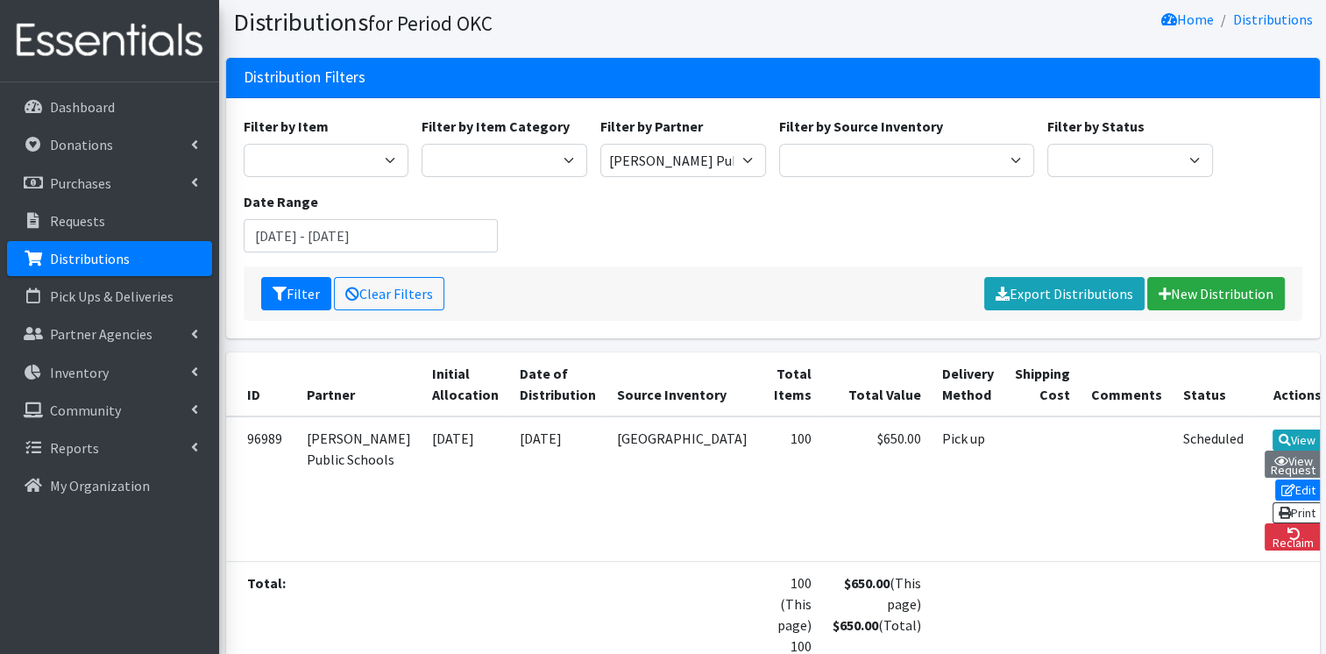
scroll to position [130, 0]
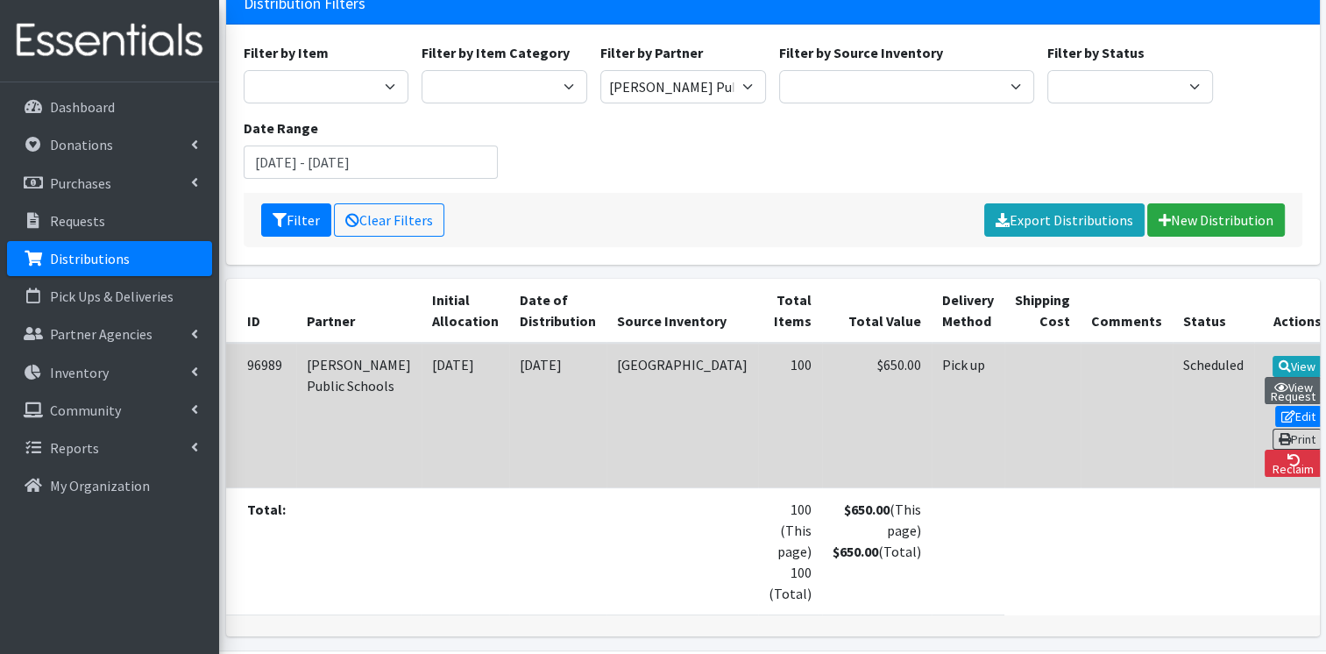
click at [1274, 381] on icon at bounding box center [1281, 387] width 14 height 12
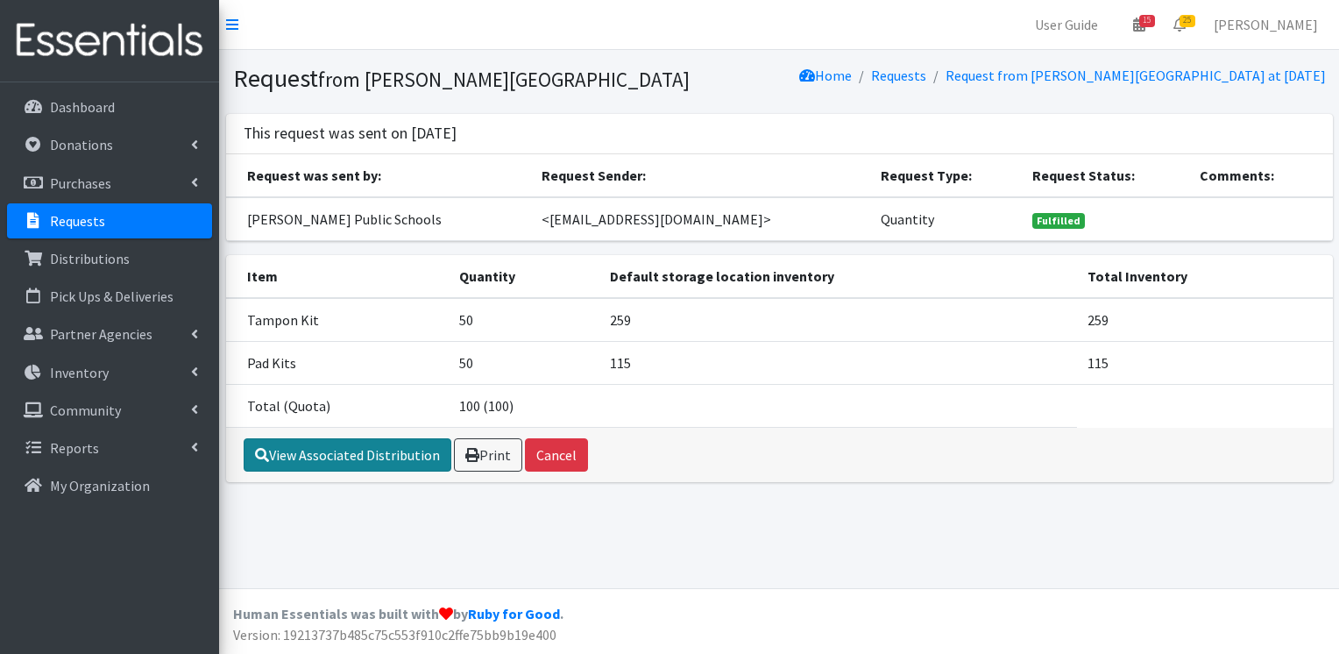
click at [361, 458] on link "View Associated Distribution" at bounding box center [348, 454] width 208 height 33
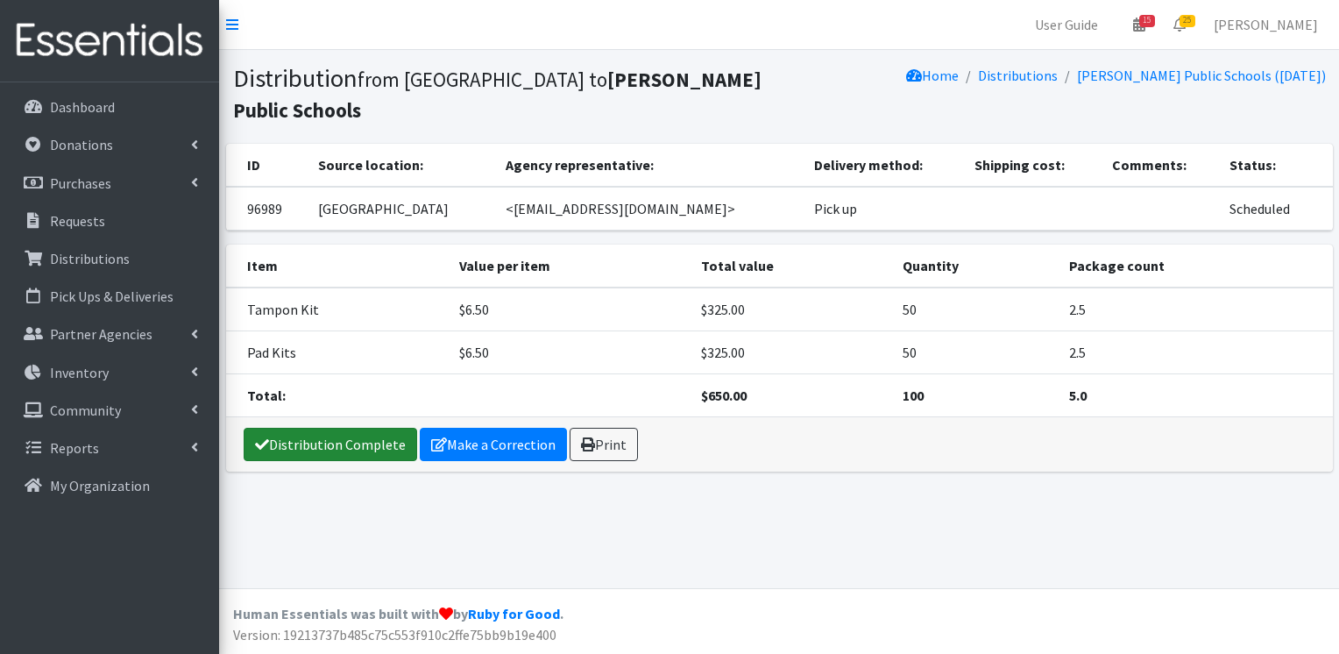
click at [359, 428] on link "Distribution Complete" at bounding box center [331, 444] width 174 height 33
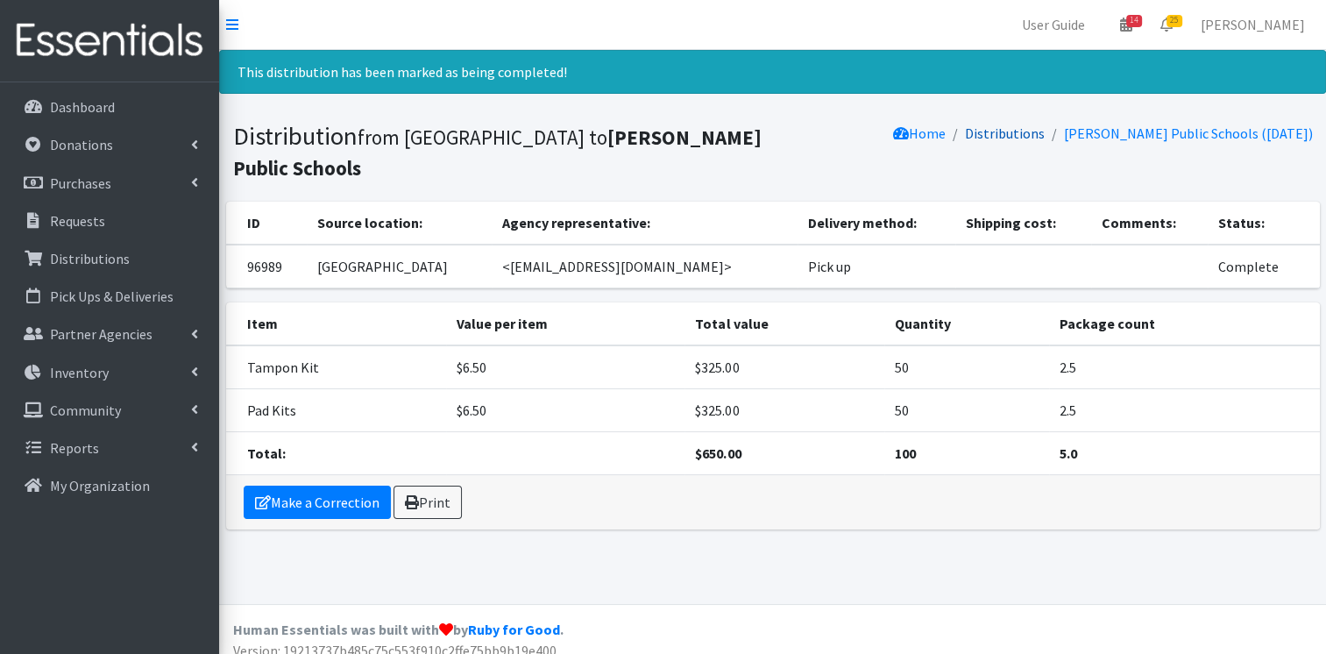
click at [1045, 131] on link "Distributions" at bounding box center [1005, 133] width 80 height 18
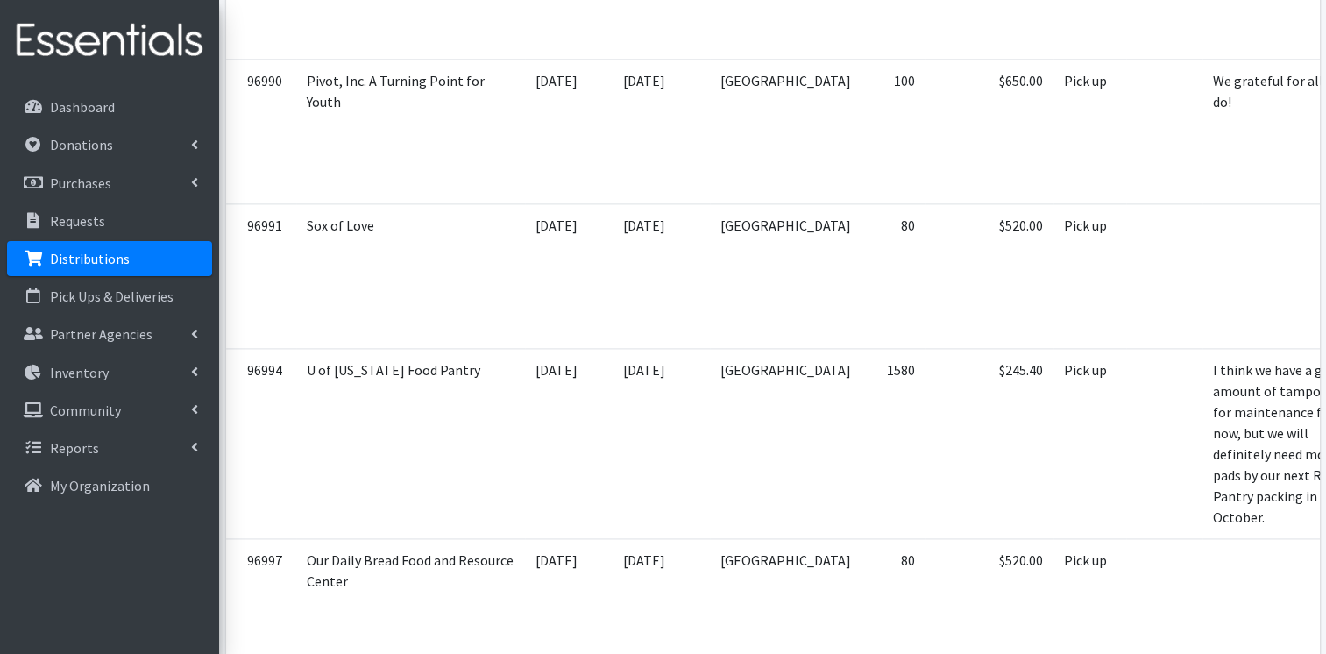
scroll to position [2337, 0]
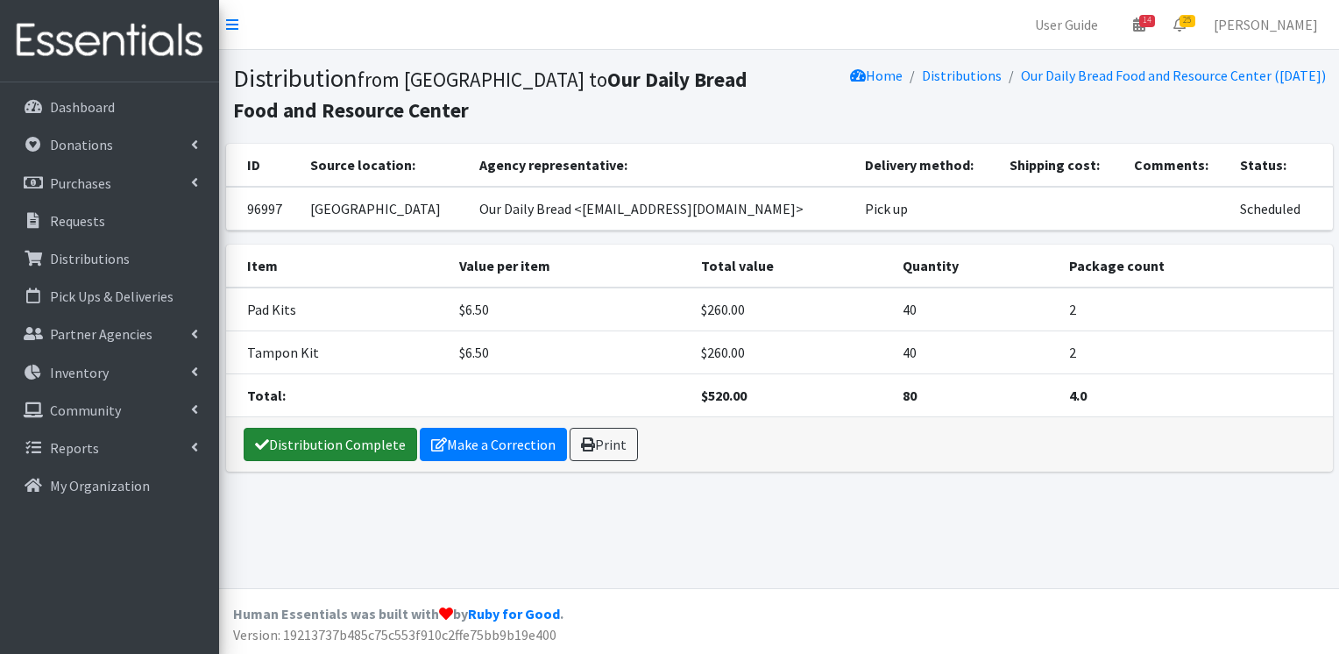
click at [373, 442] on link "Distribution Complete" at bounding box center [331, 444] width 174 height 33
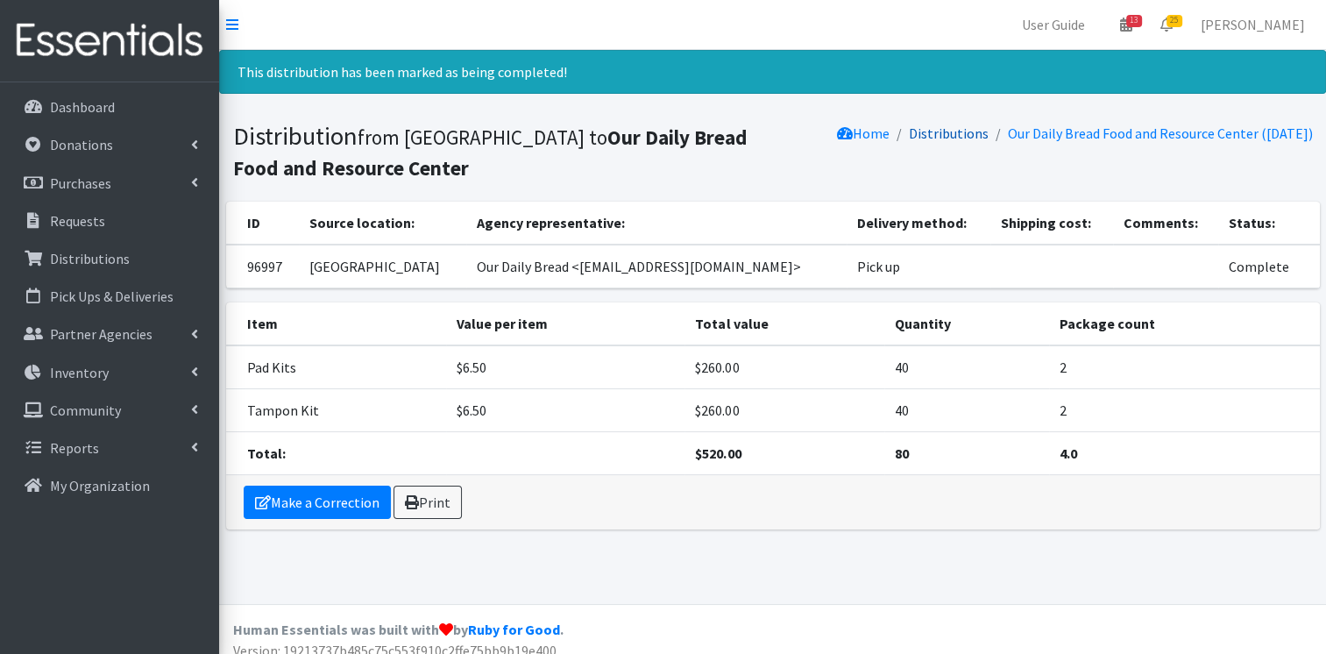
click at [950, 135] on link "Distributions" at bounding box center [949, 133] width 80 height 18
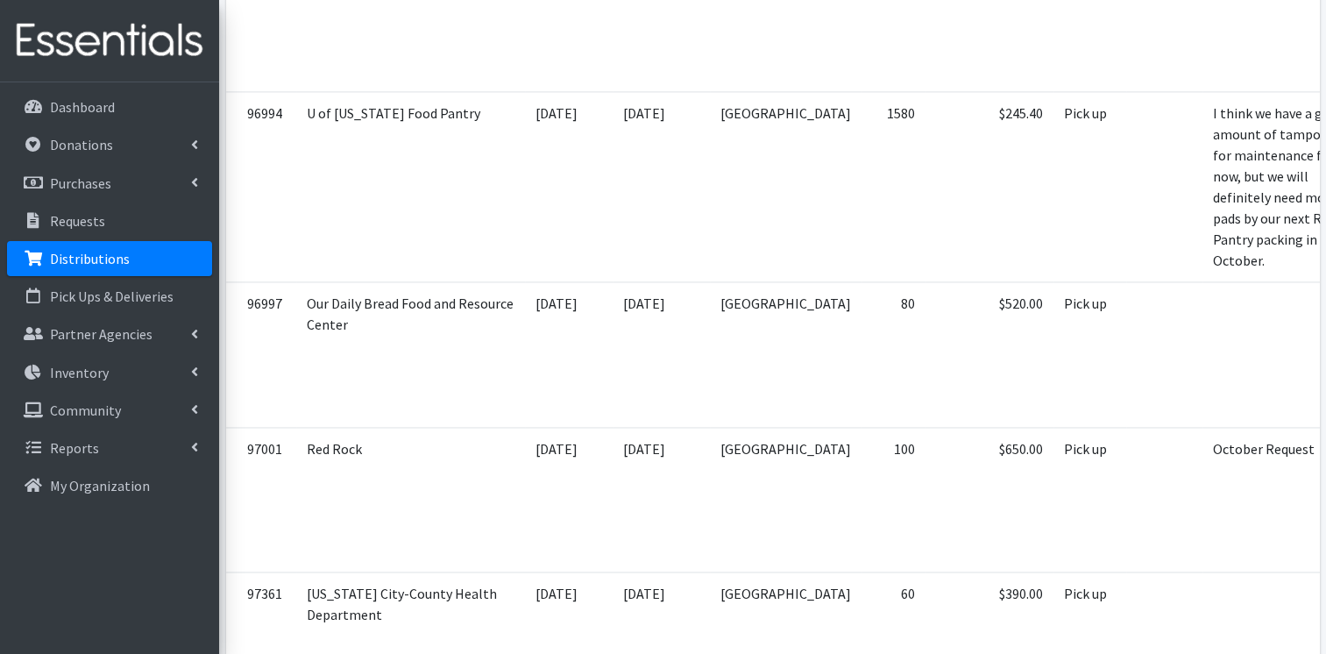
scroll to position [2673, 0]
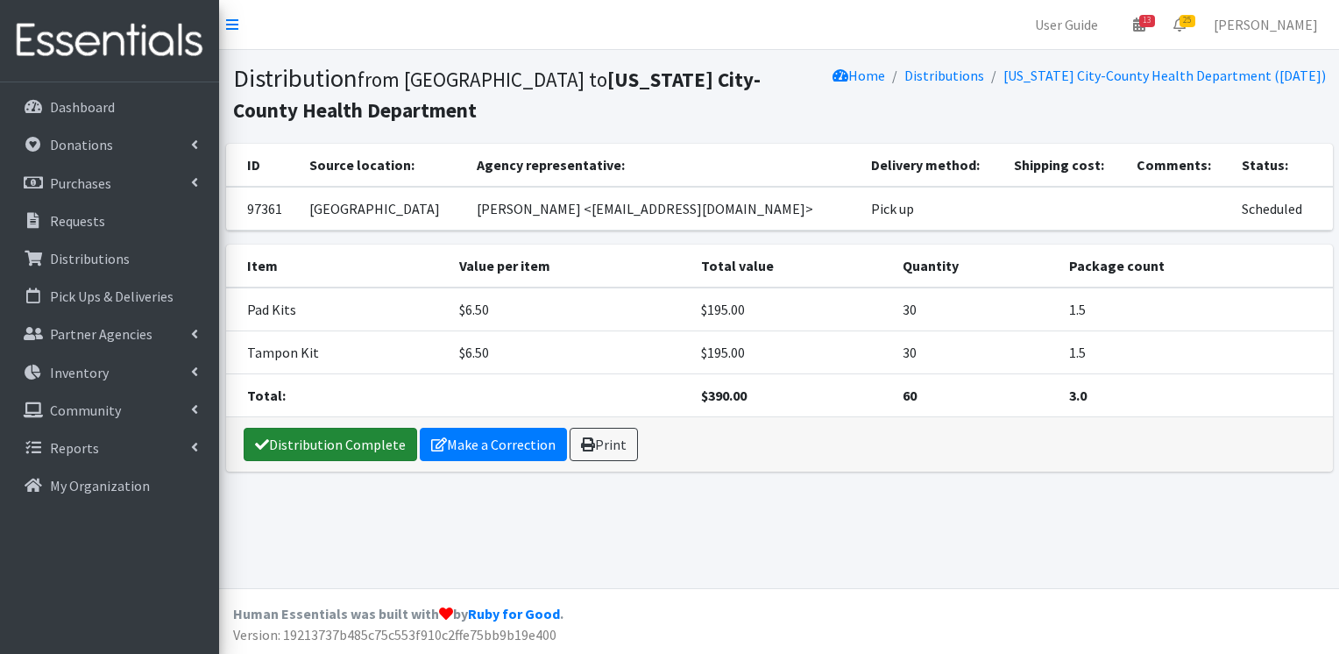
click at [372, 441] on link "Distribution Complete" at bounding box center [331, 444] width 174 height 33
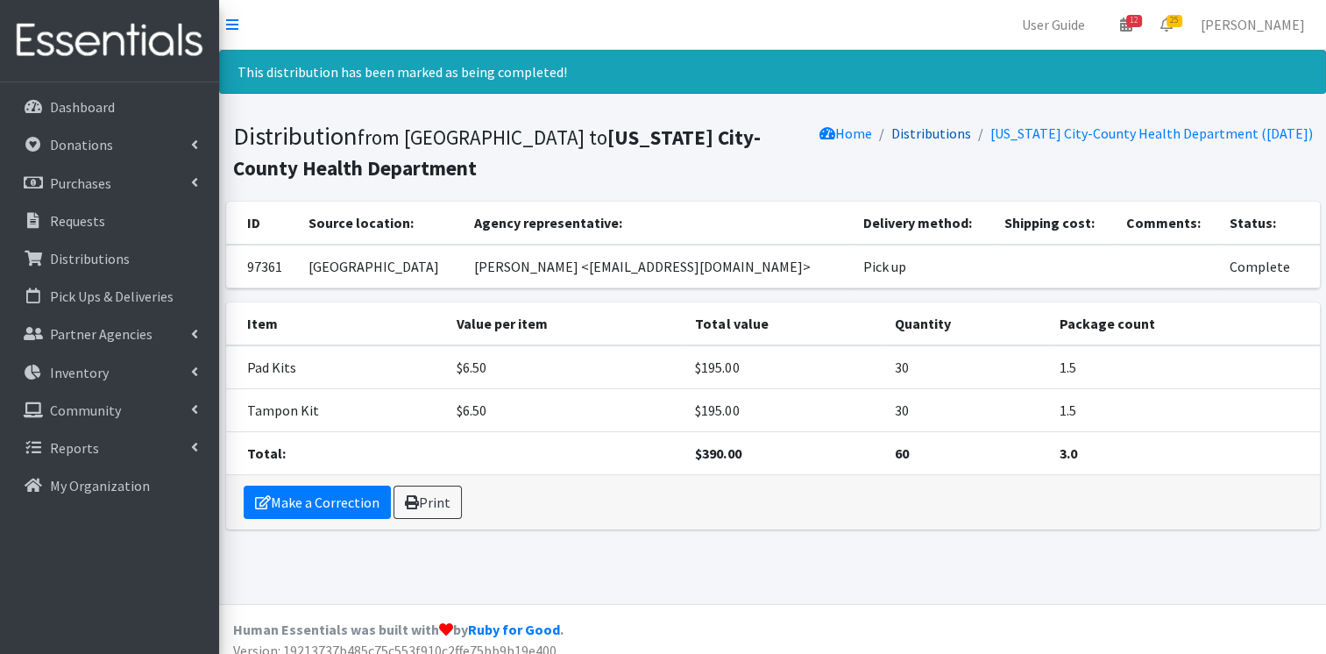
click at [957, 131] on link "Distributions" at bounding box center [932, 133] width 80 height 18
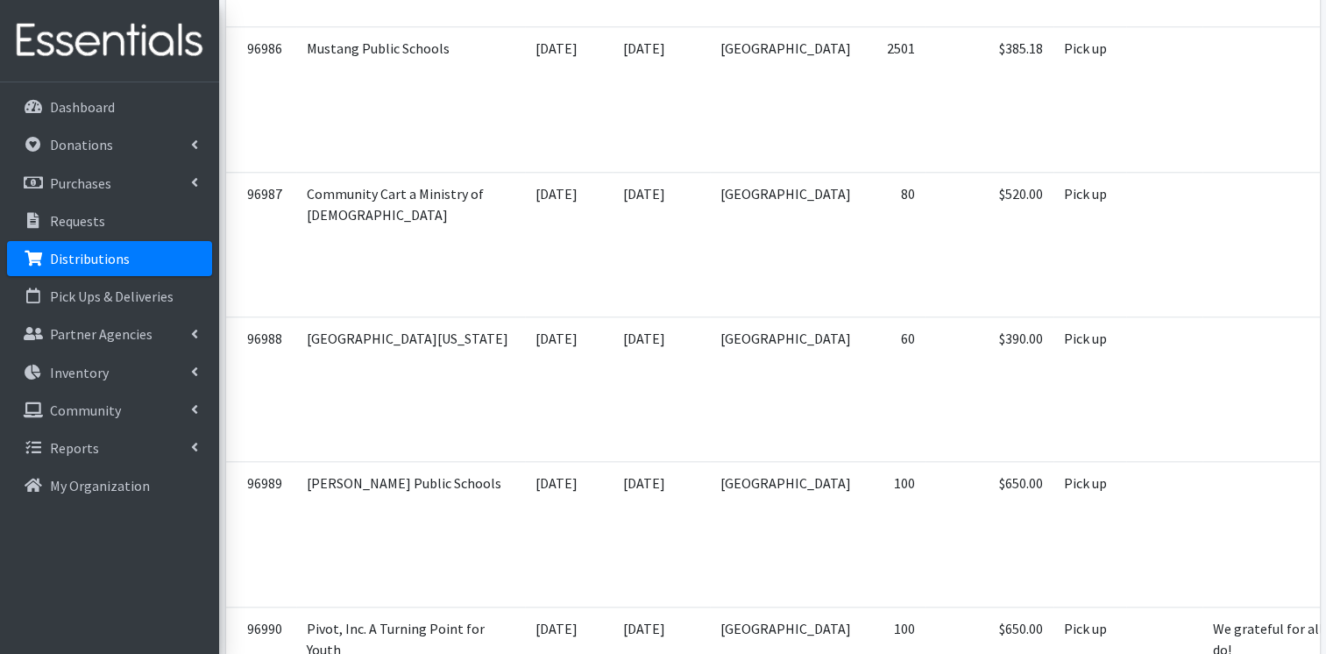
scroll to position [1782, 0]
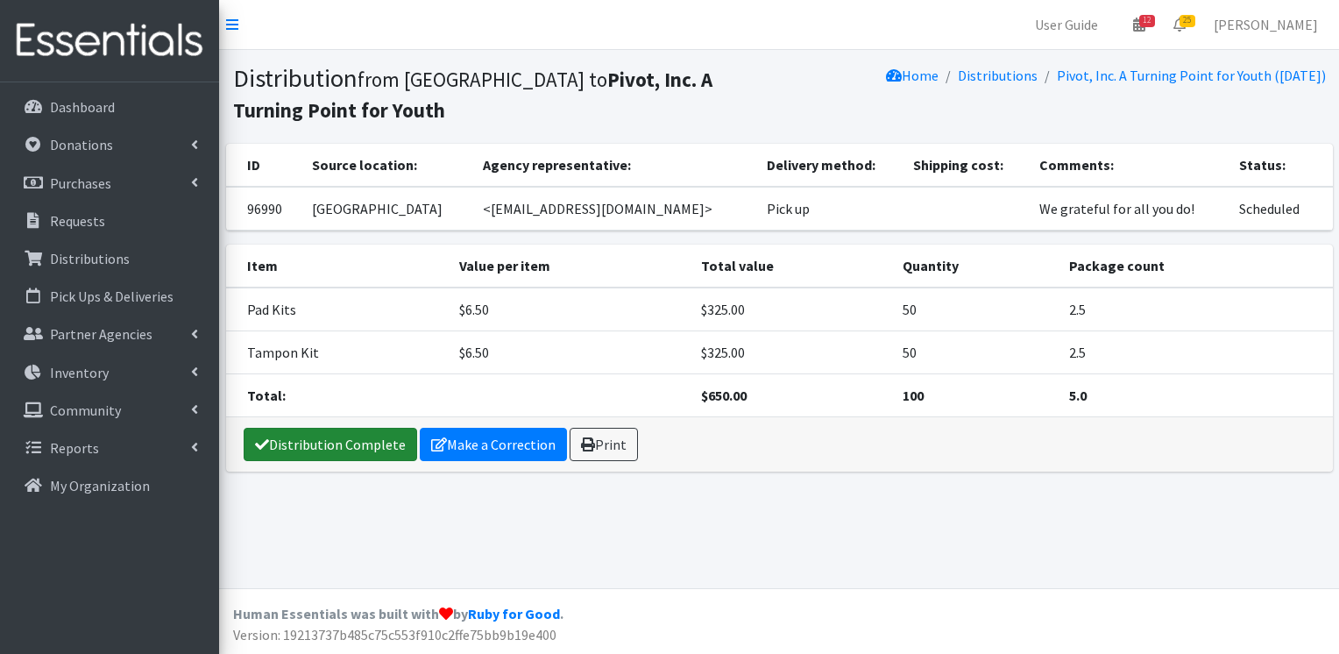
click at [388, 446] on link "Distribution Complete" at bounding box center [331, 444] width 174 height 33
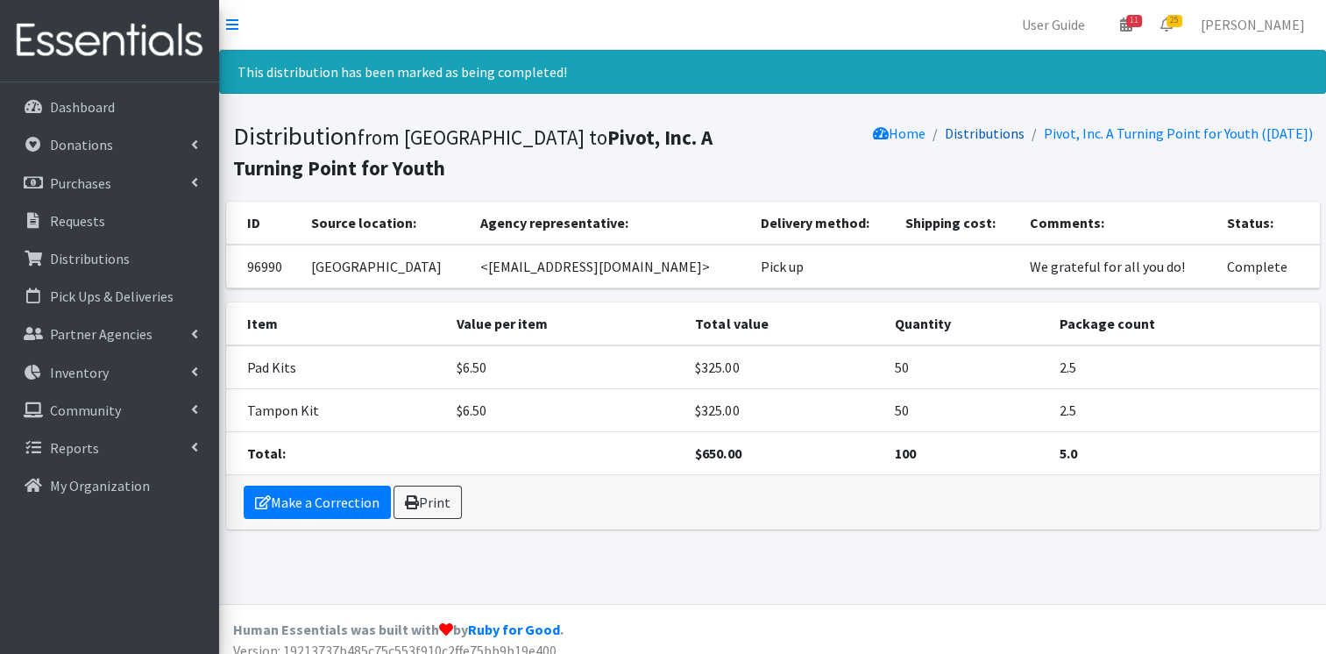
click at [945, 137] on link "Distributions" at bounding box center [985, 133] width 80 height 18
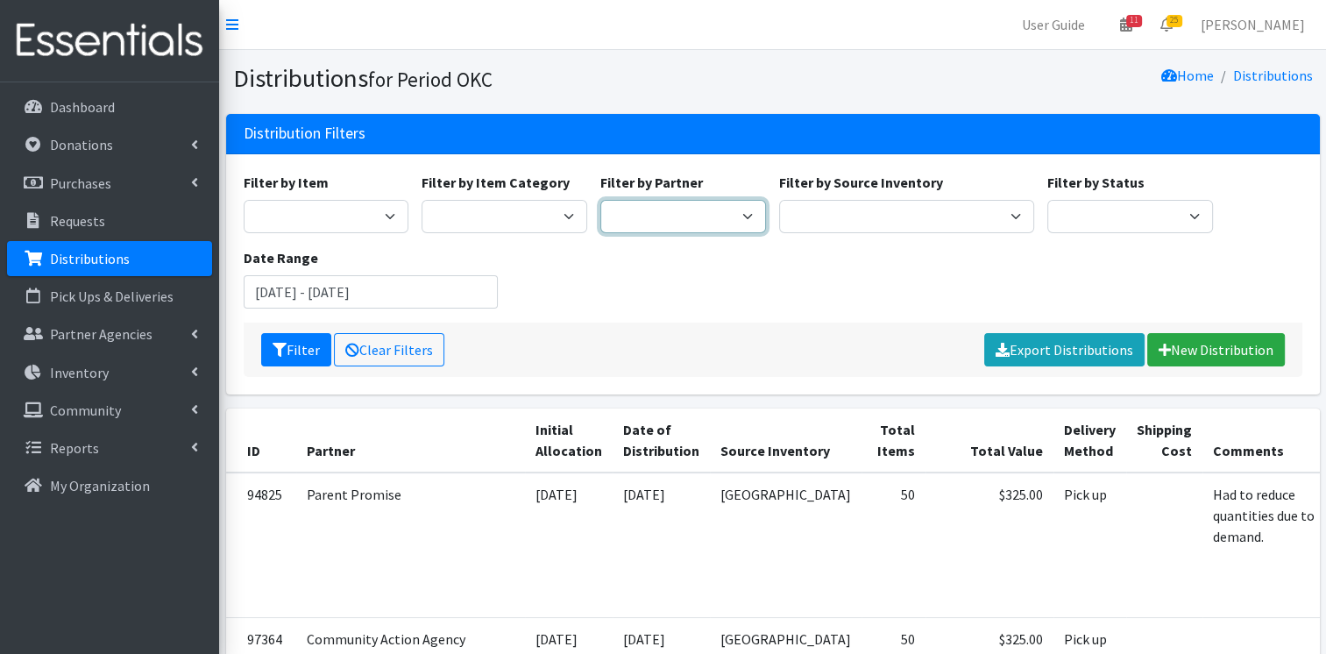
click at [735, 219] on select "ACTNow Health and Wellness Fair ASTEC Schools Bagz of luv Inc Bethesda CannaChu…" at bounding box center [683, 216] width 166 height 33
select select "4173"
click at [600, 200] on select "ACTNow Health and Wellness Fair ASTEC Schools Bagz of luv Inc Bethesda CannaChu…" at bounding box center [683, 216] width 166 height 33
click at [311, 349] on button "Filter" at bounding box center [296, 349] width 70 height 33
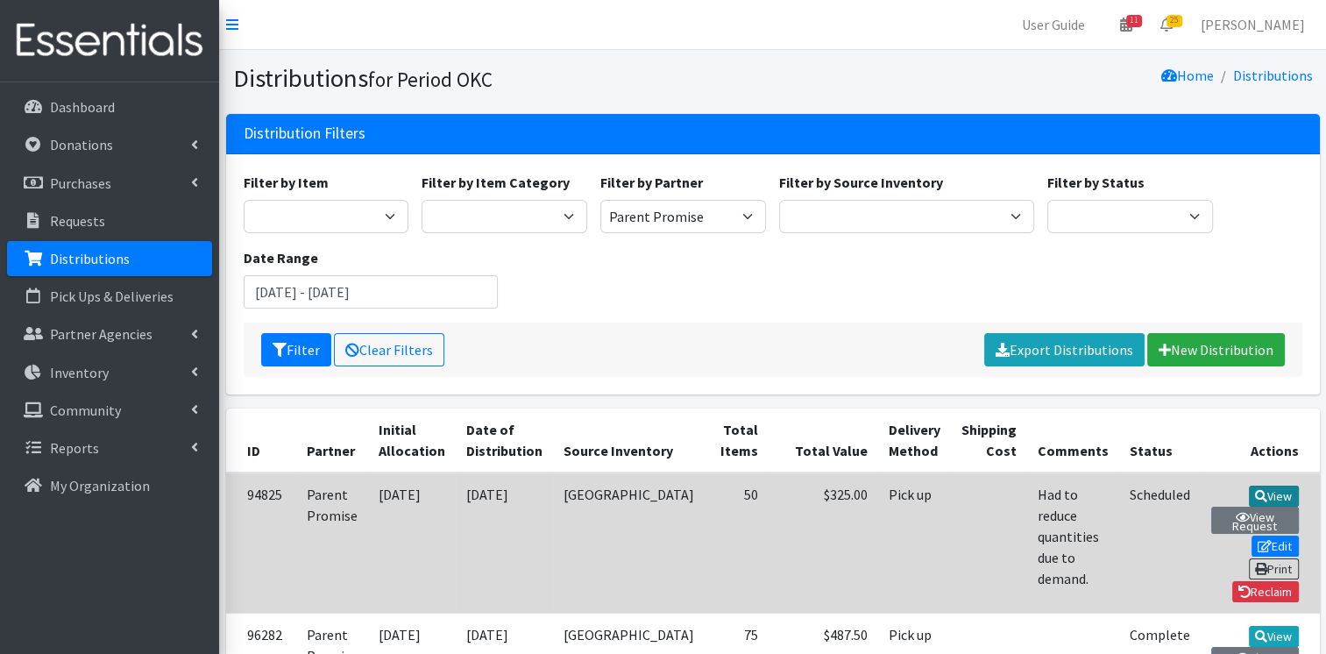
click at [1249, 496] on link "View" at bounding box center [1274, 496] width 50 height 21
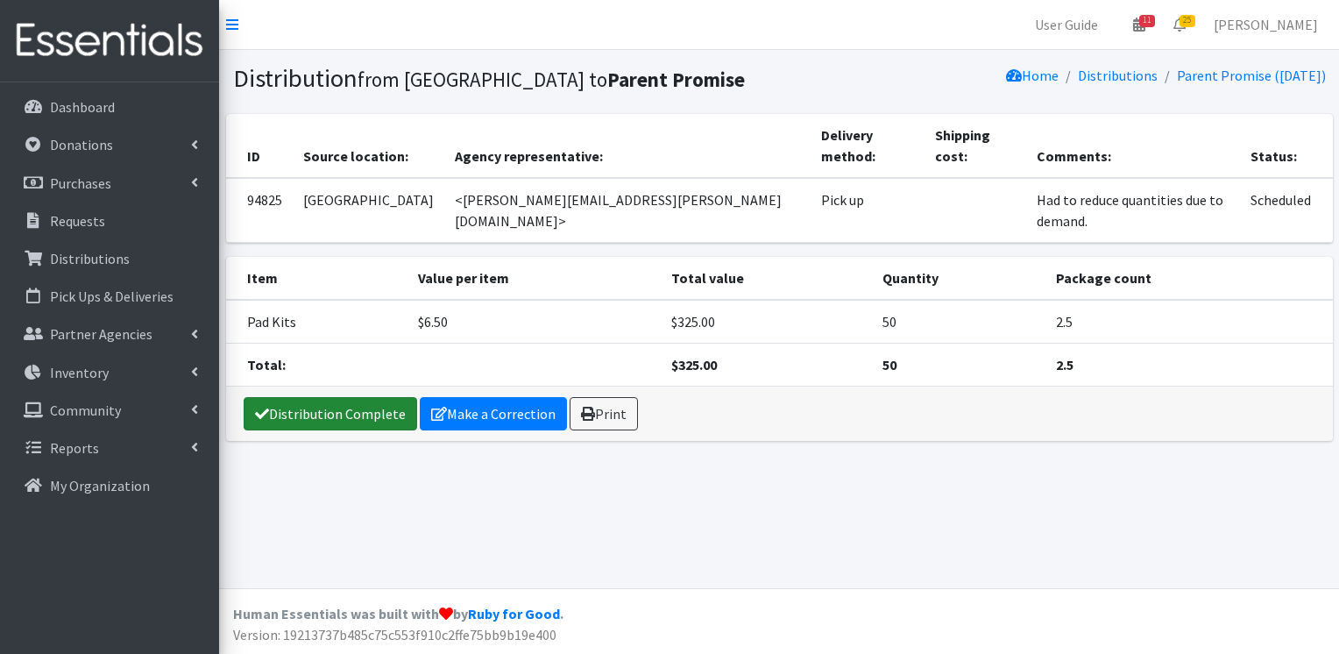
click at [363, 397] on link "Distribution Complete" at bounding box center [331, 413] width 174 height 33
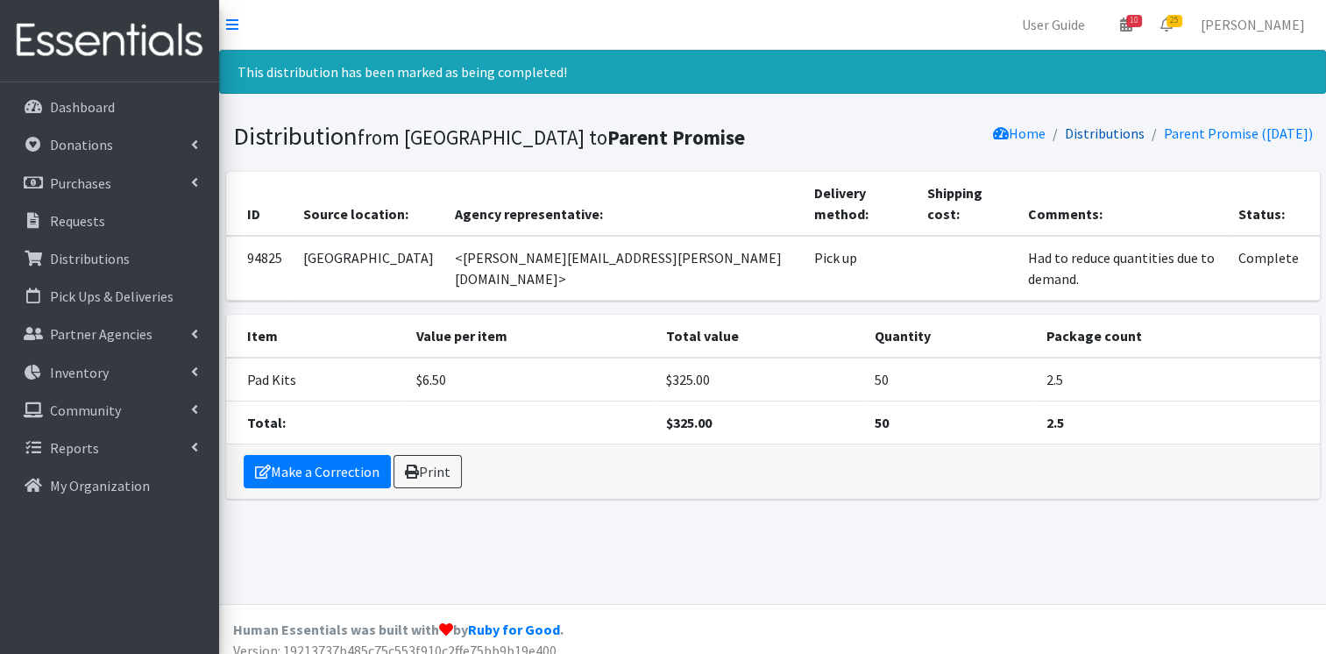
click at [1118, 137] on link "Distributions" at bounding box center [1105, 133] width 80 height 18
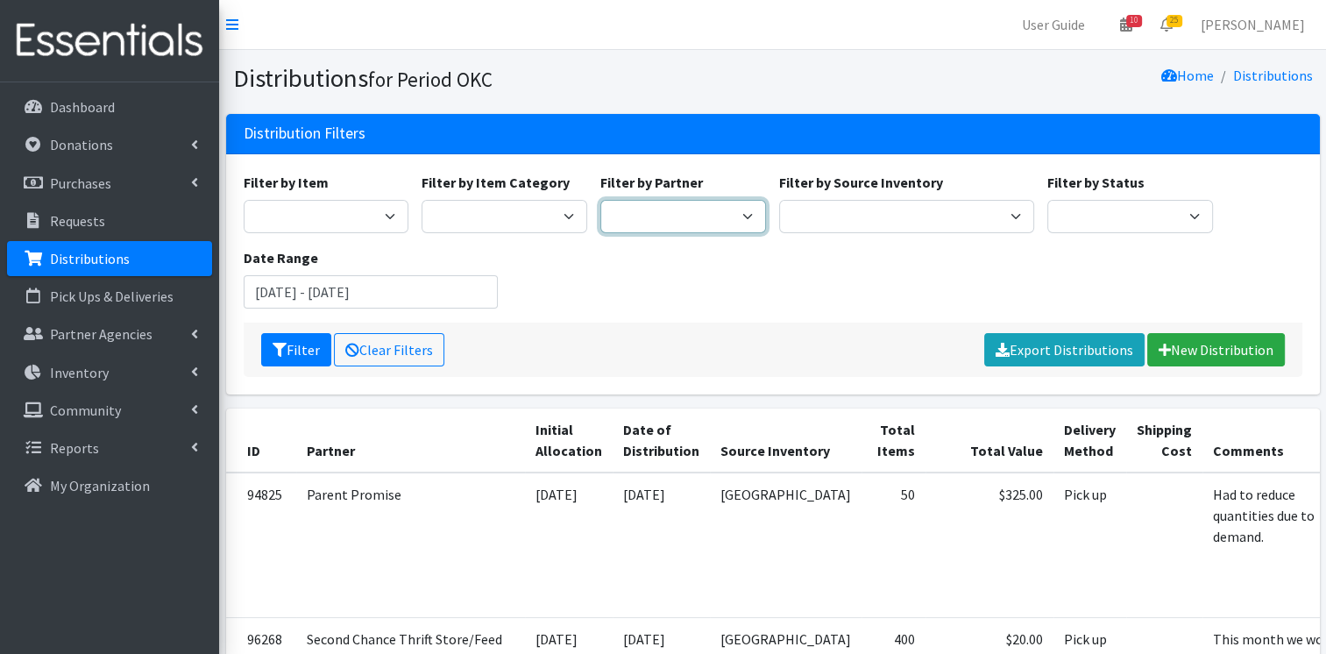
click at [751, 219] on select "ACTNow Health and Wellness Fair ASTEC Schools Bagz of luv Inc Bethesda CannaChu…" at bounding box center [683, 216] width 166 height 33
click at [558, 296] on div "Filter by Item Adult Incontinence Pads Applicator Tampons Bag Stickers Cloth Pa…" at bounding box center [773, 247] width 1072 height 151
